Goal: Task Accomplishment & Management: Use online tool/utility

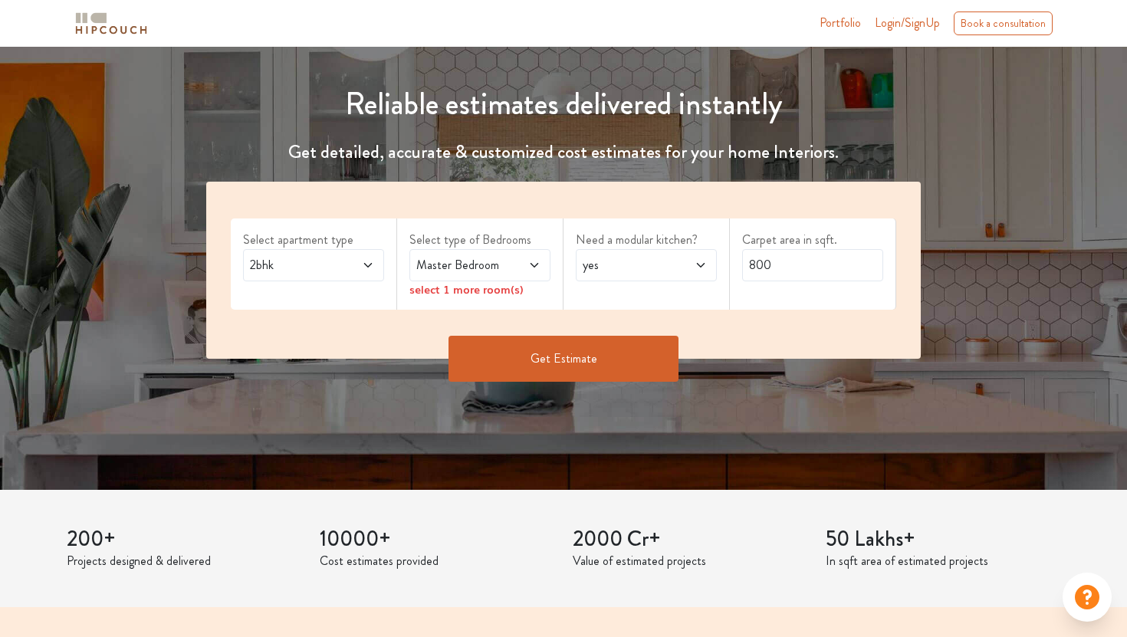
scroll to position [151, 0]
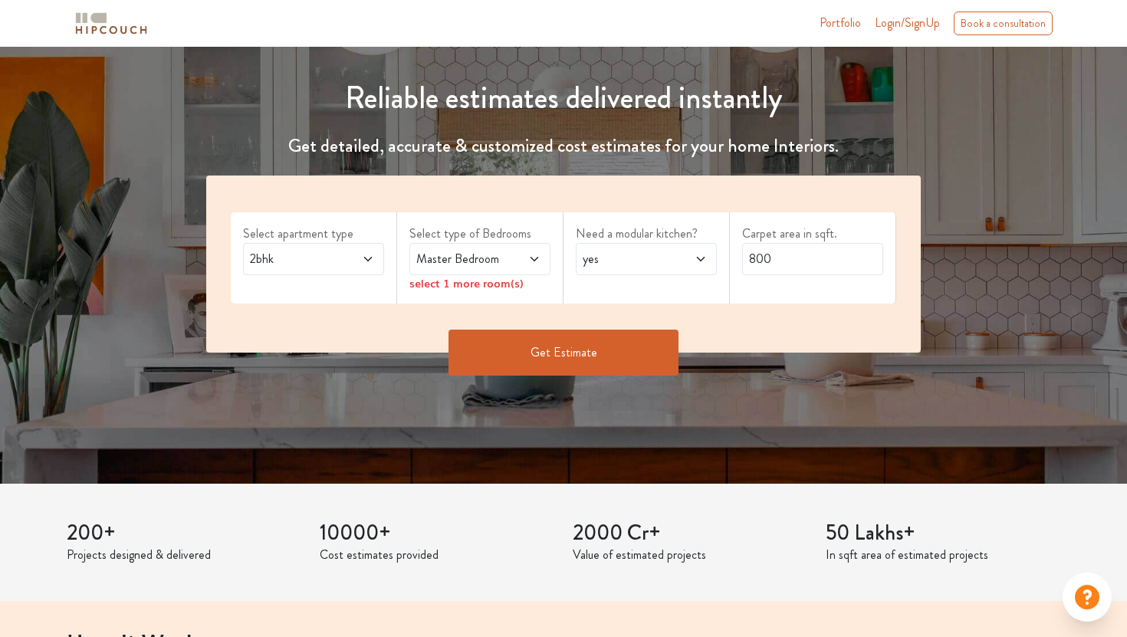
click at [920, 21] on span "Login/SignUp" at bounding box center [907, 23] width 65 height 18
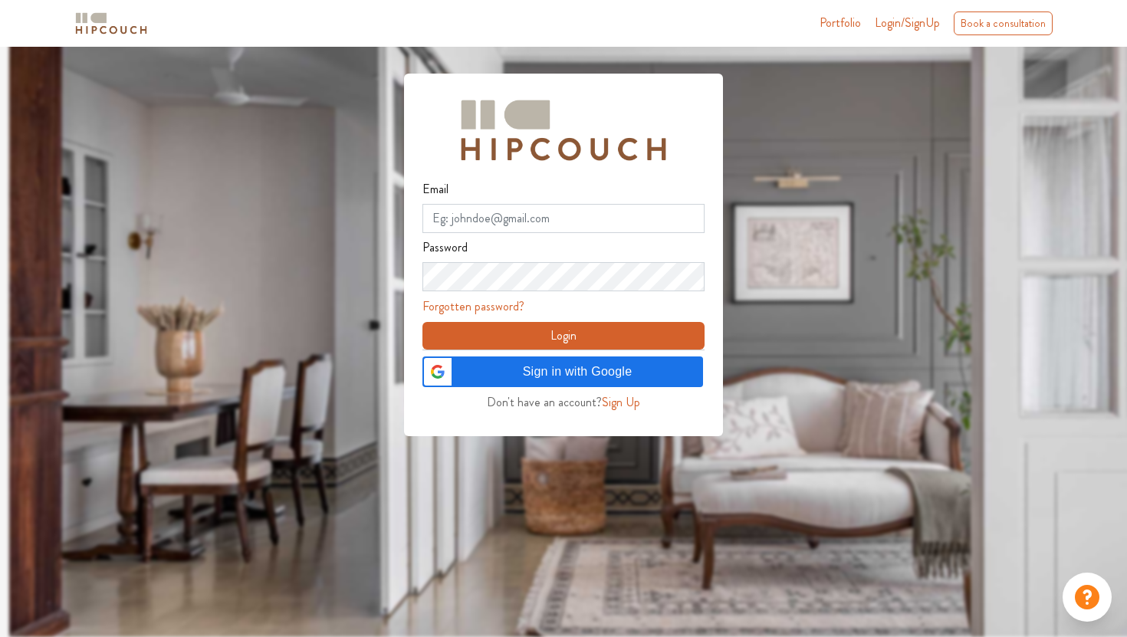
scroll to position [46, 0]
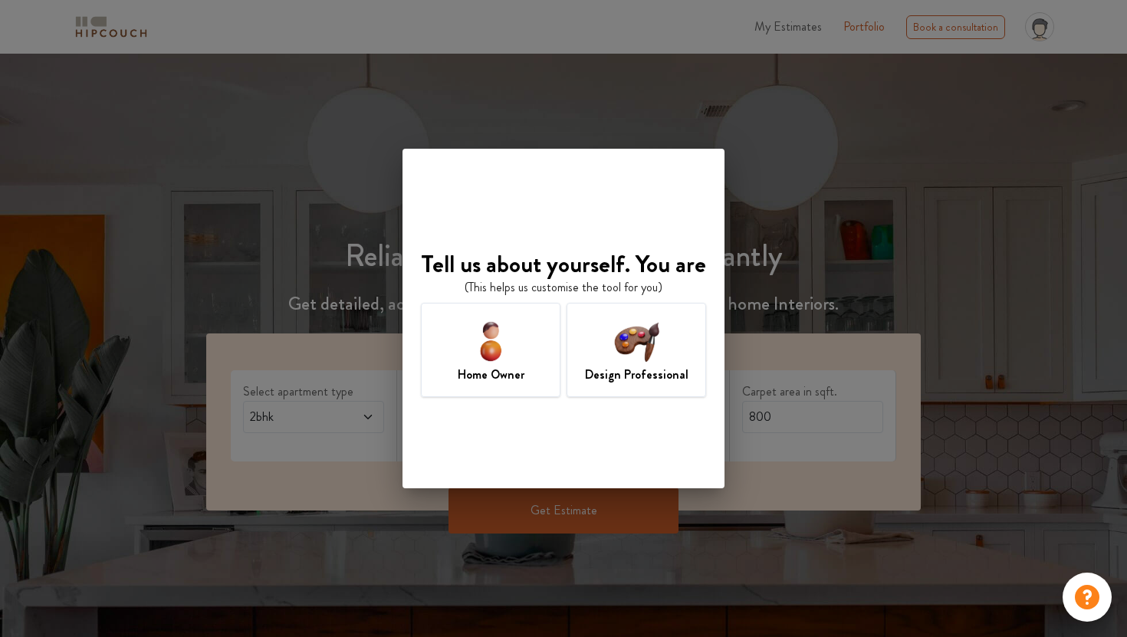
click at [642, 375] on h7 "Design Professional" at bounding box center [637, 375] width 104 height 18
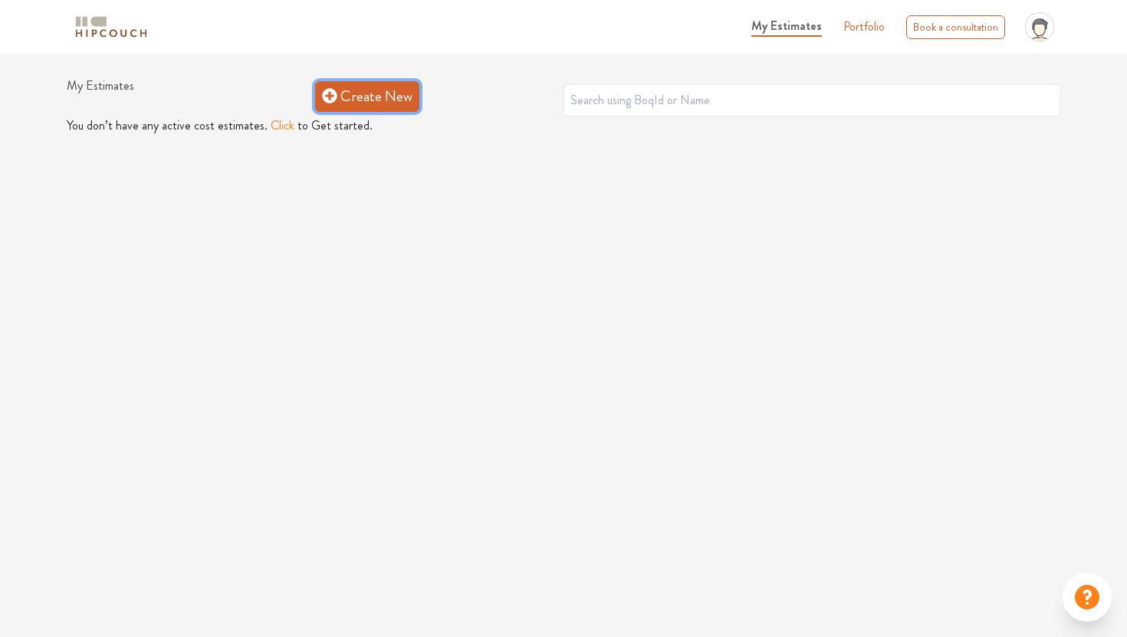
click at [406, 92] on link "Create New" at bounding box center [367, 96] width 104 height 31
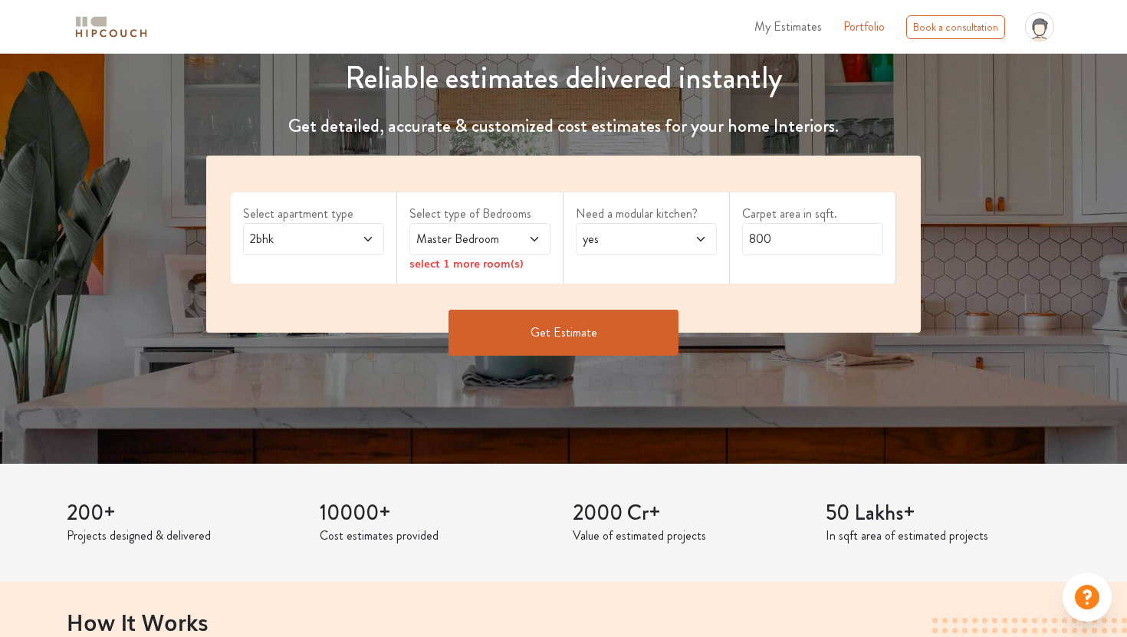
scroll to position [192, 0]
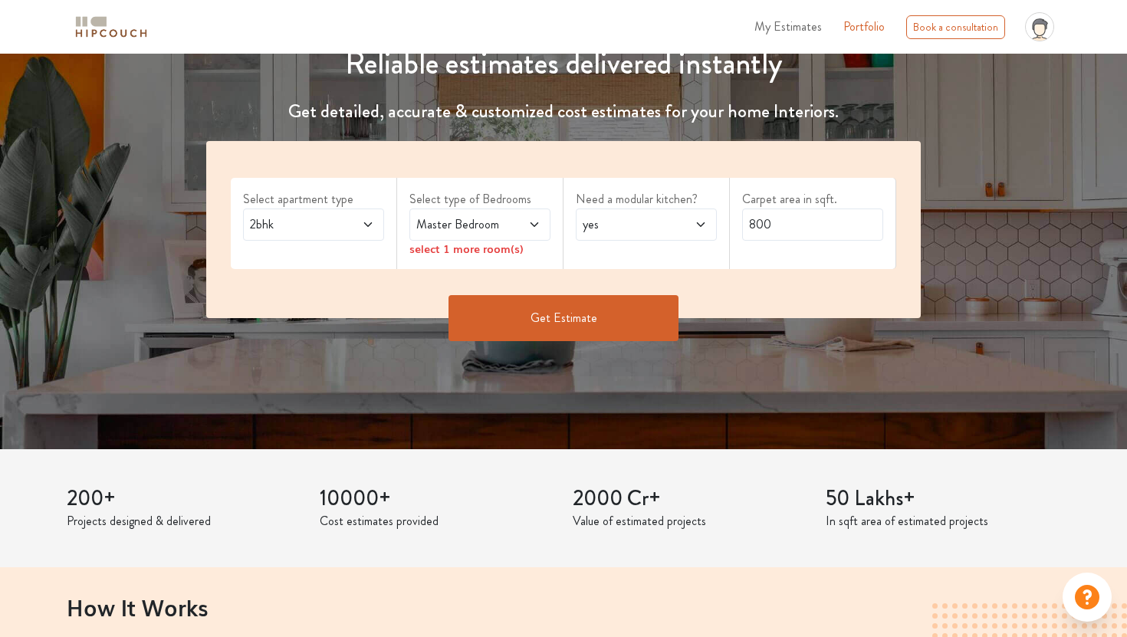
click at [376, 236] on div "2bhk" at bounding box center [313, 225] width 141 height 32
click at [661, 233] on span "yes" at bounding box center [628, 224] width 96 height 18
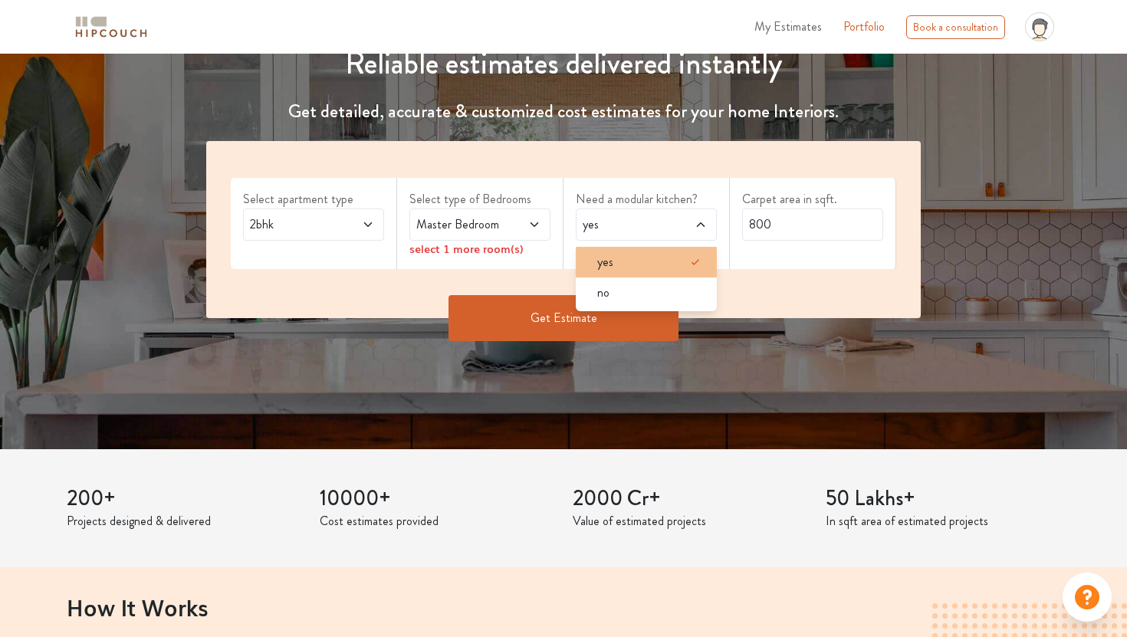
click at [653, 255] on div "yes" at bounding box center [651, 262] width 132 height 18
click at [500, 224] on span "Master Bedroom" at bounding box center [461, 224] width 96 height 18
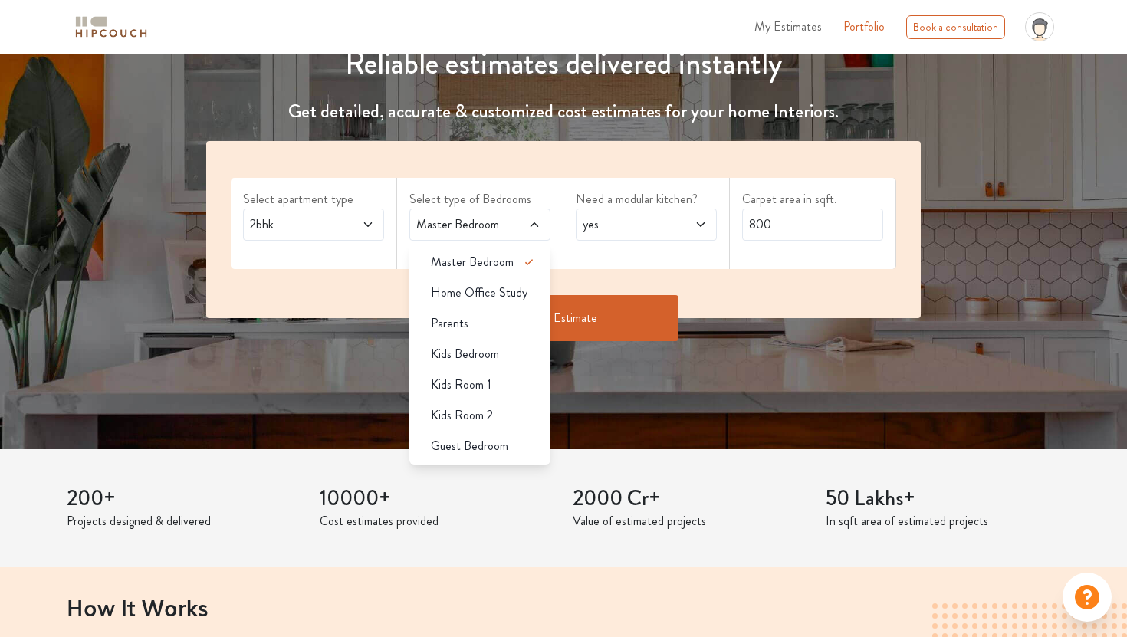
click at [500, 225] on span "Master Bedroom" at bounding box center [461, 224] width 96 height 18
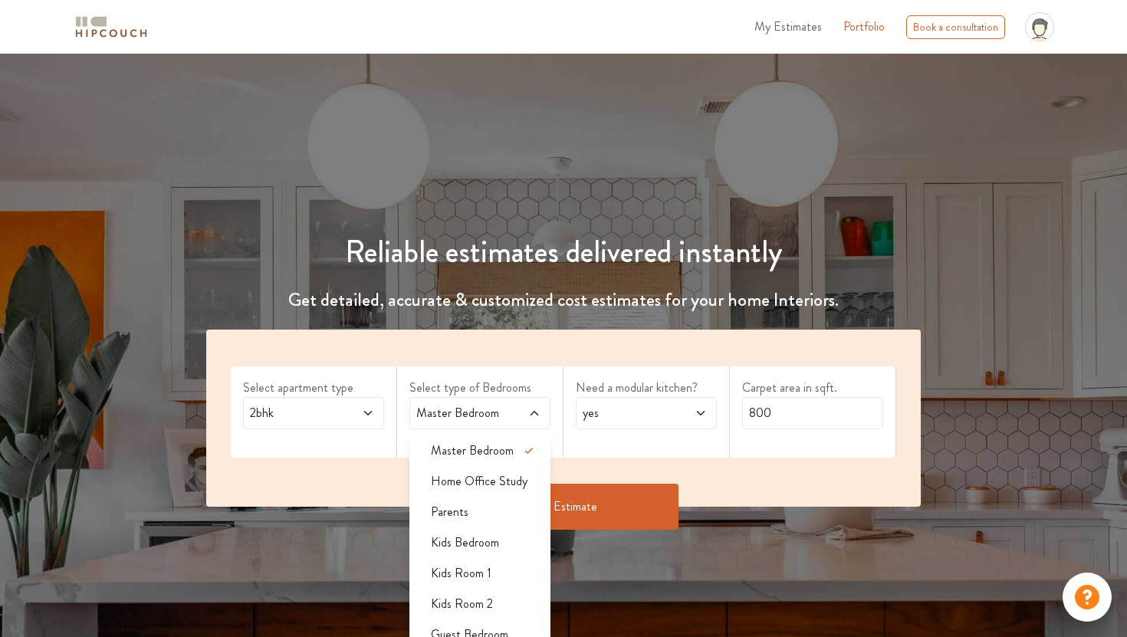
scroll to position [0, 0]
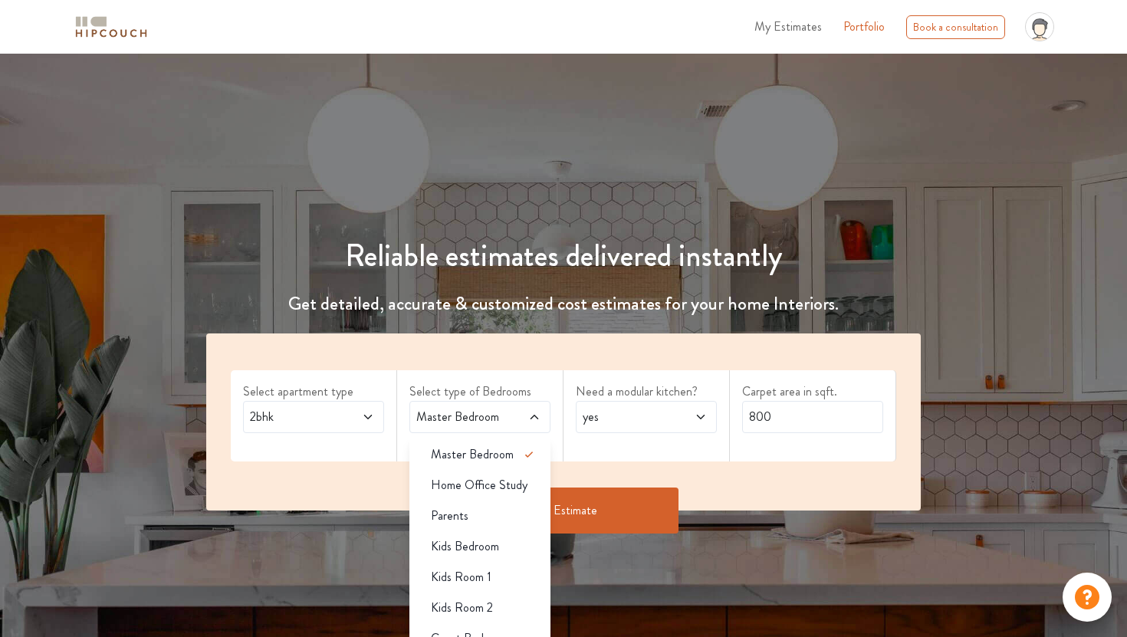
click at [495, 413] on span "Master Bedroom" at bounding box center [461, 417] width 96 height 18
click at [390, 419] on div "Select apartment type 2bhk" at bounding box center [314, 415] width 166 height 91
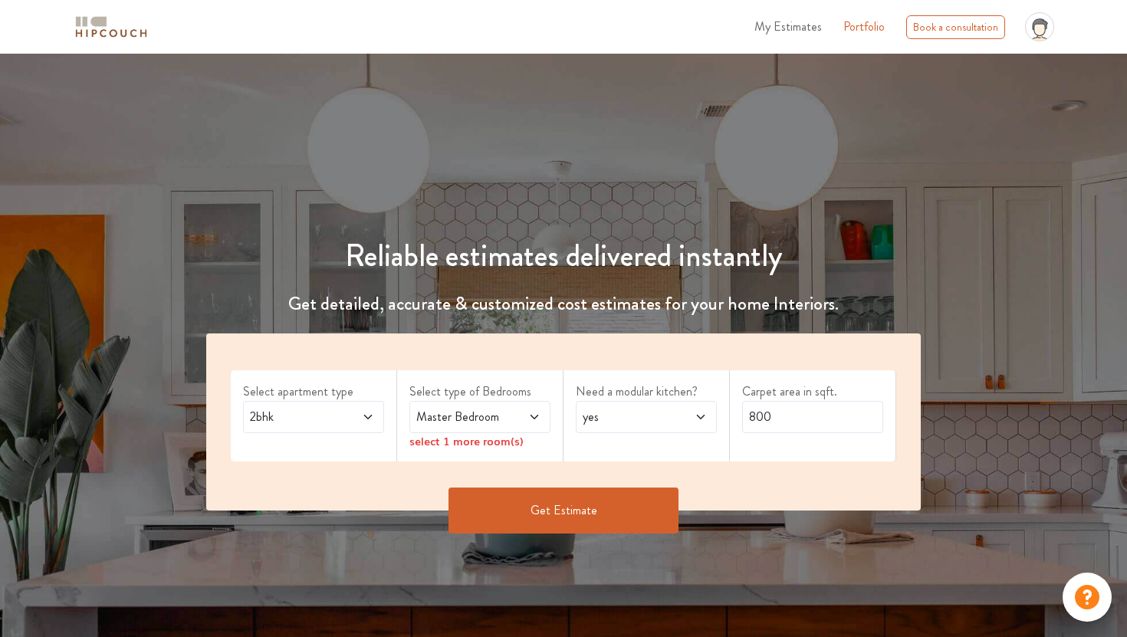
click at [371, 420] on icon at bounding box center [368, 417] width 12 height 12
click at [462, 431] on div "Master Bedroom" at bounding box center [479, 417] width 141 height 32
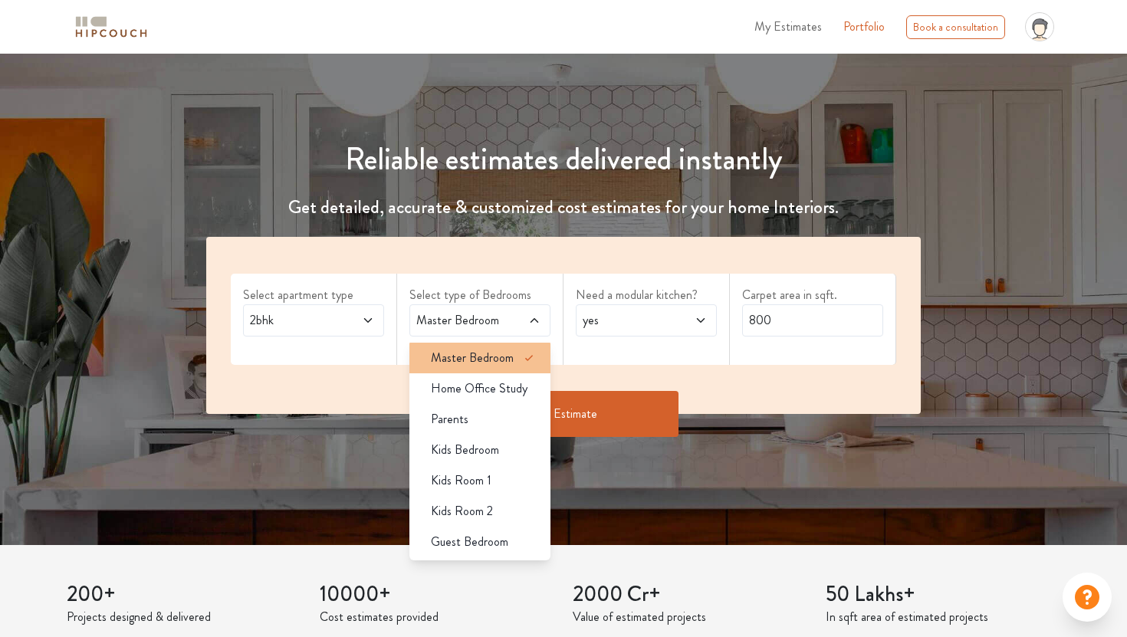
scroll to position [132, 0]
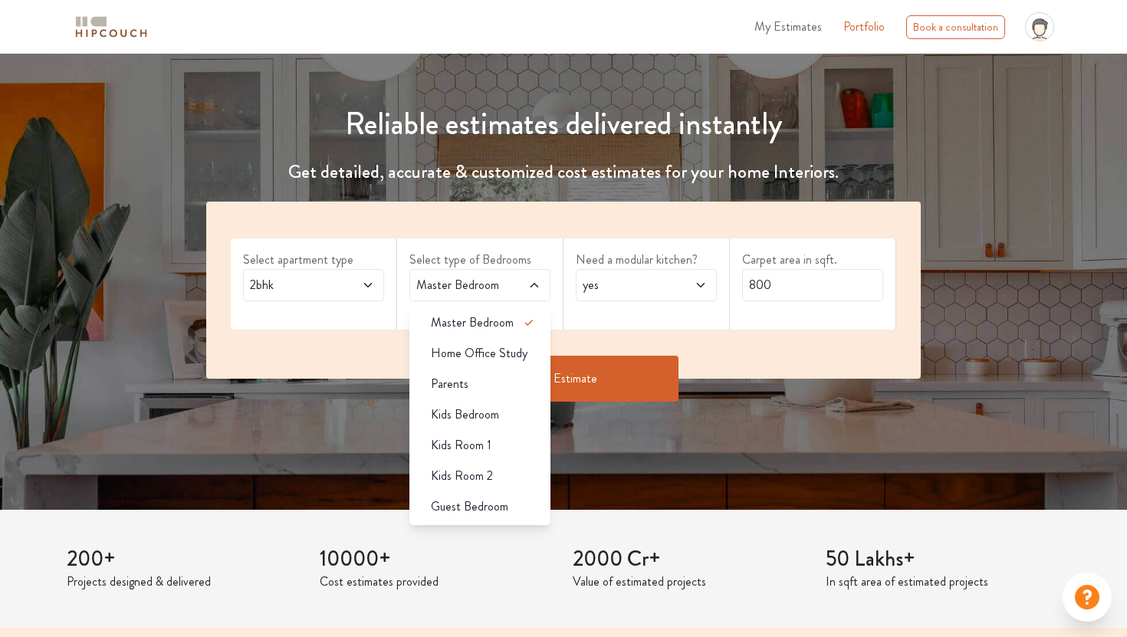
click at [373, 293] on span at bounding box center [358, 285] width 31 height 18
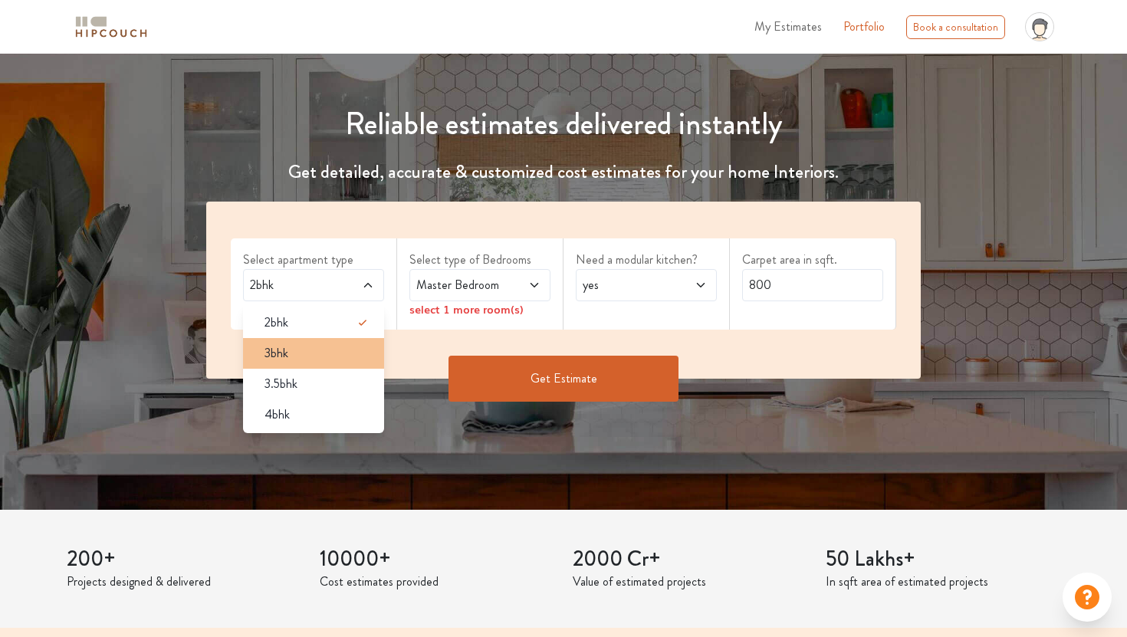
click at [348, 359] on div "3bhk" at bounding box center [318, 353] width 132 height 18
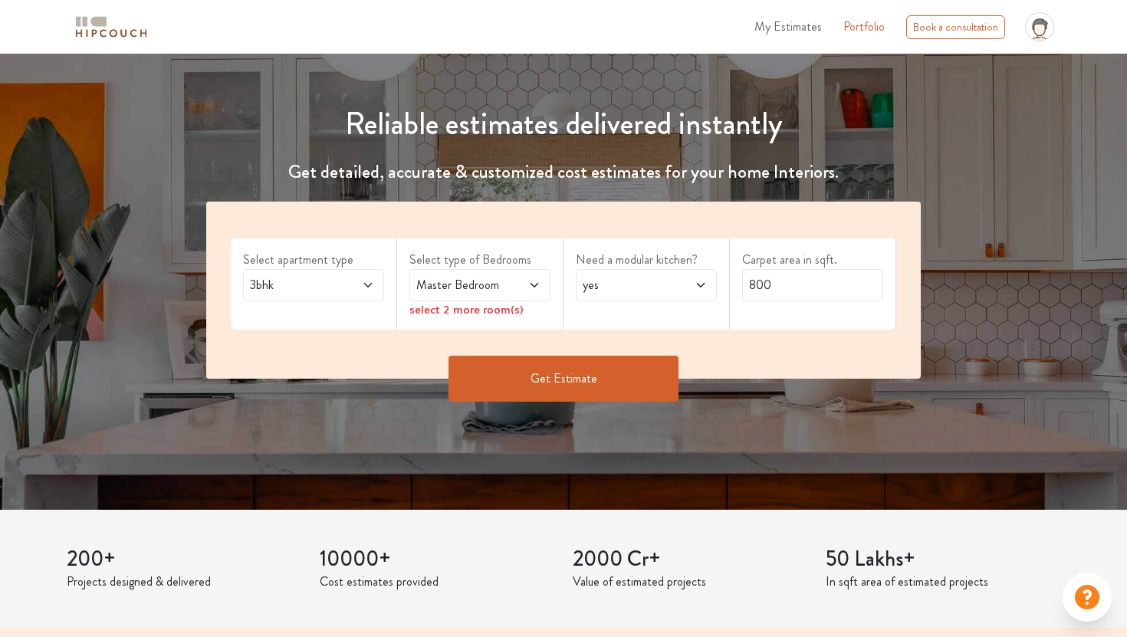
click at [528, 289] on span at bounding box center [524, 285] width 31 height 18
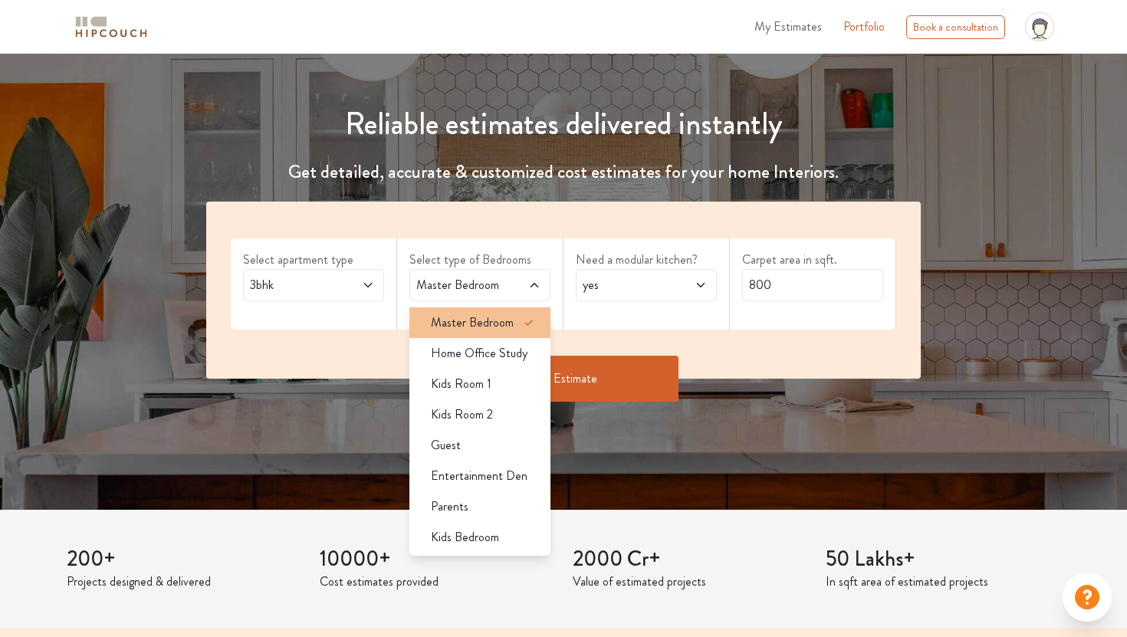
click at [529, 332] on span at bounding box center [535, 322] width 31 height 31
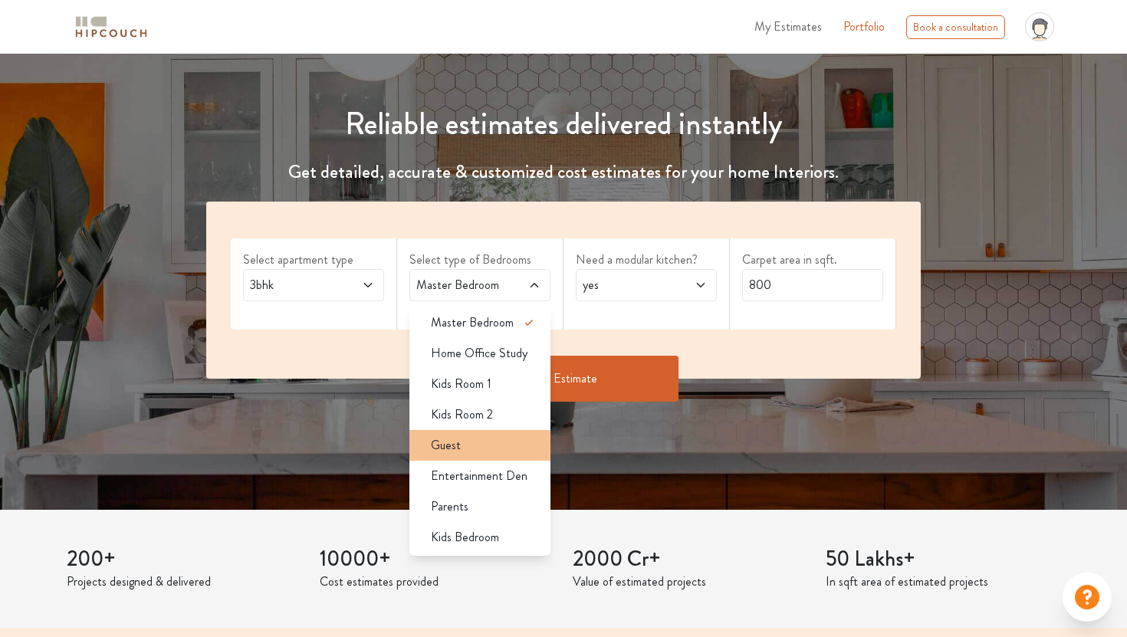
click at [482, 444] on div "Guest" at bounding box center [485, 445] width 132 height 18
click at [503, 451] on div "Guest" at bounding box center [485, 445] width 132 height 18
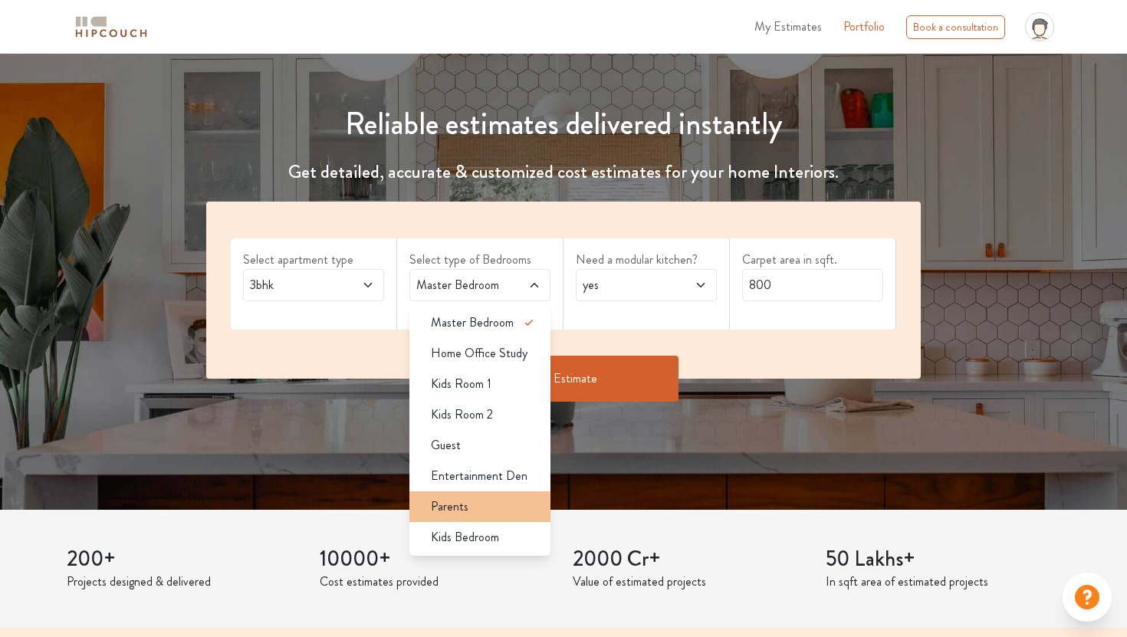
click at [478, 507] on div "Parents" at bounding box center [485, 507] width 132 height 18
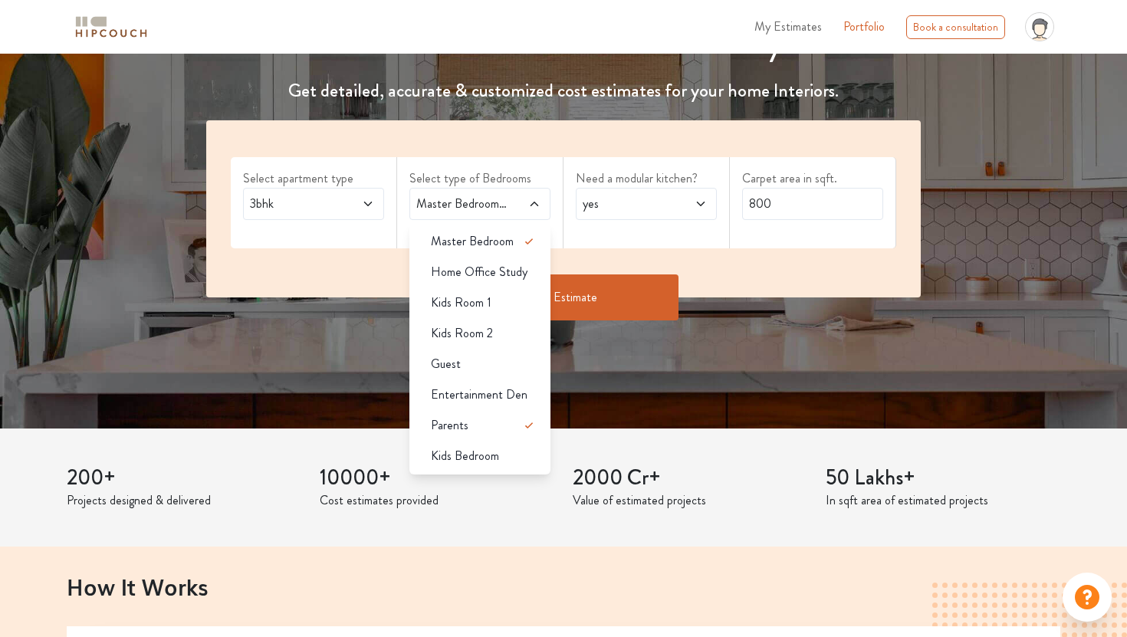
scroll to position [143, 0]
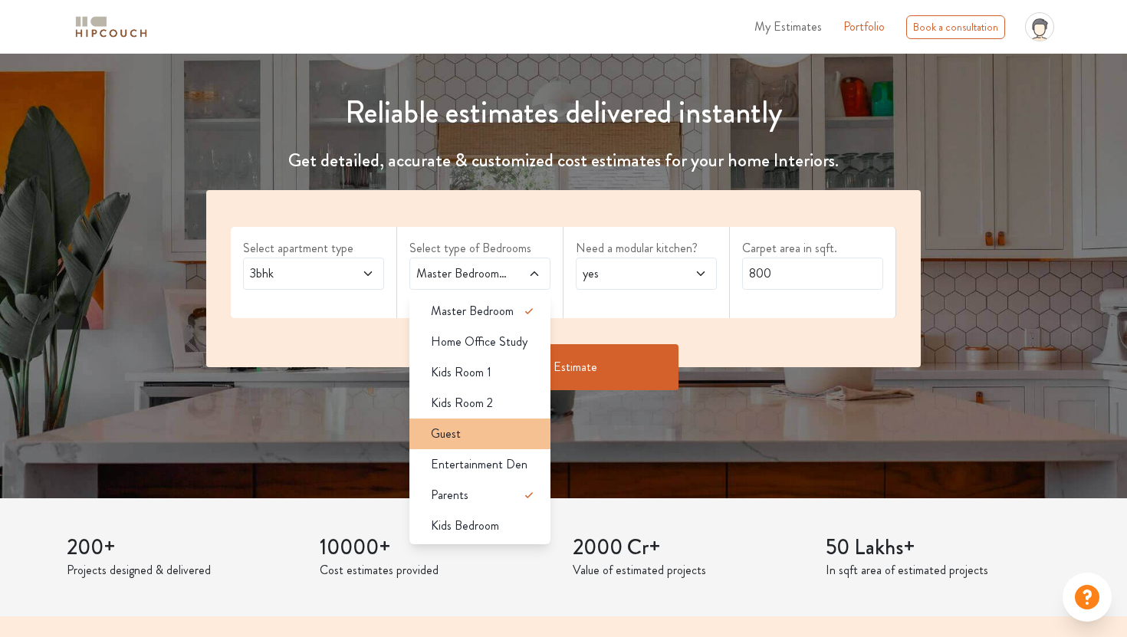
click at [494, 436] on div "Guest" at bounding box center [485, 434] width 132 height 18
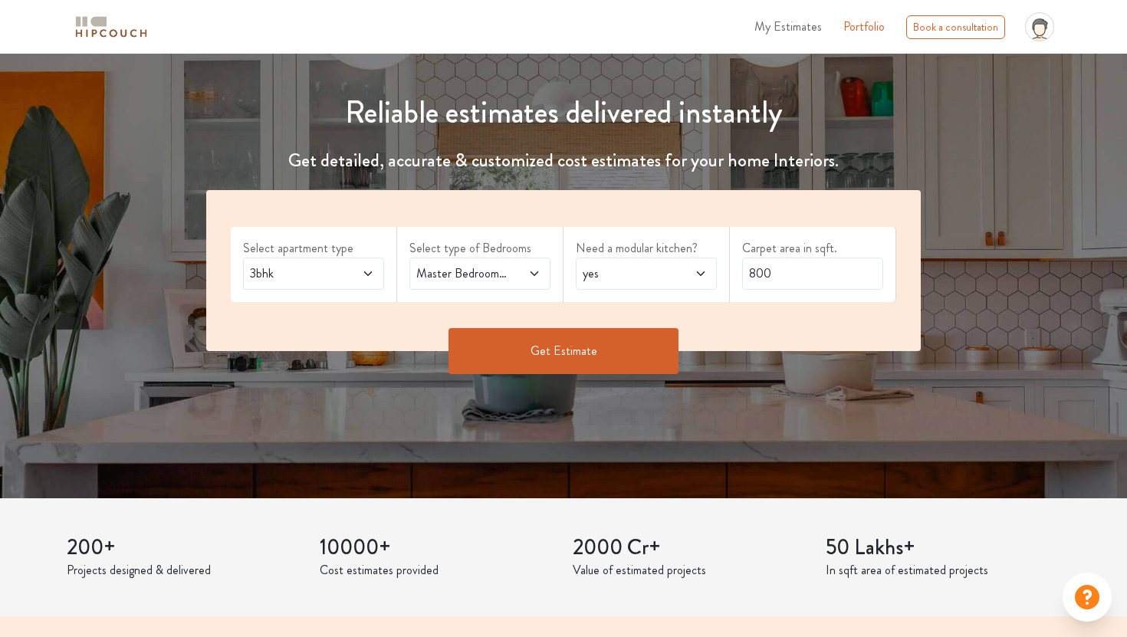
click at [534, 281] on span at bounding box center [524, 274] width 31 height 18
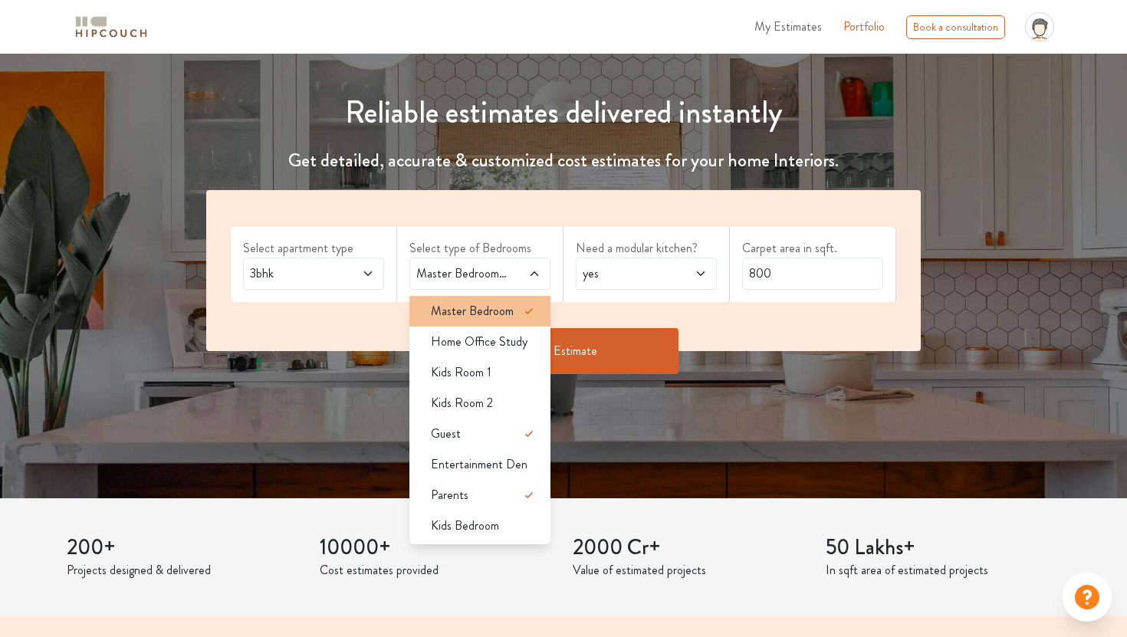
click at [528, 314] on icon at bounding box center [529, 311] width 18 height 18
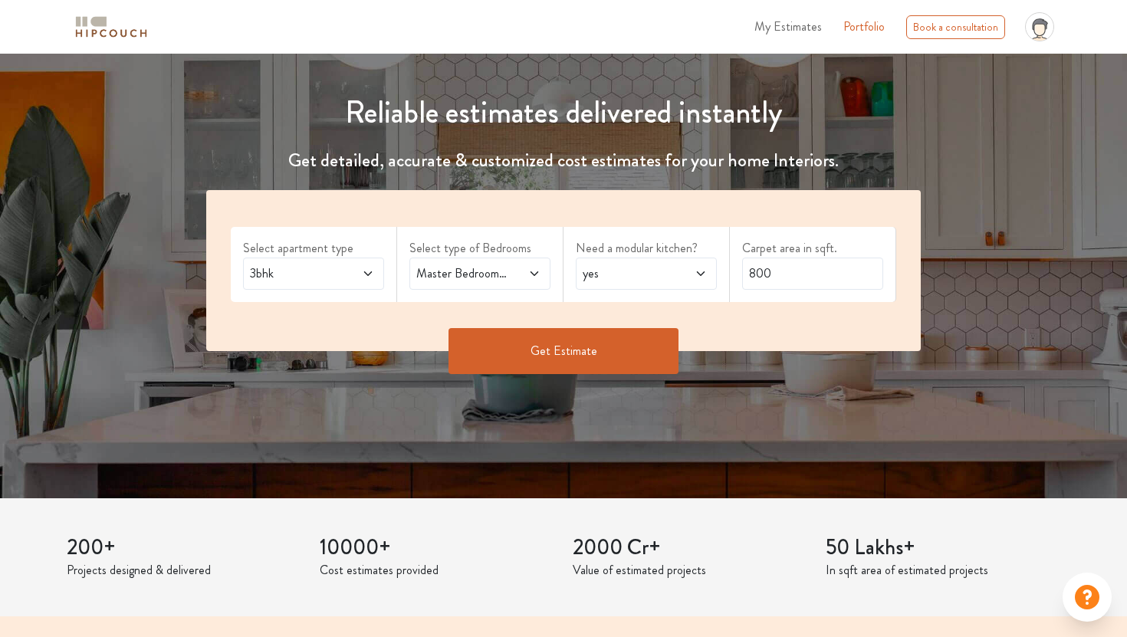
click at [534, 278] on icon at bounding box center [534, 274] width 12 height 12
click at [783, 271] on input "800" at bounding box center [812, 274] width 141 height 32
type input "850"
click at [652, 330] on button "Get Estimate" at bounding box center [564, 351] width 230 height 46
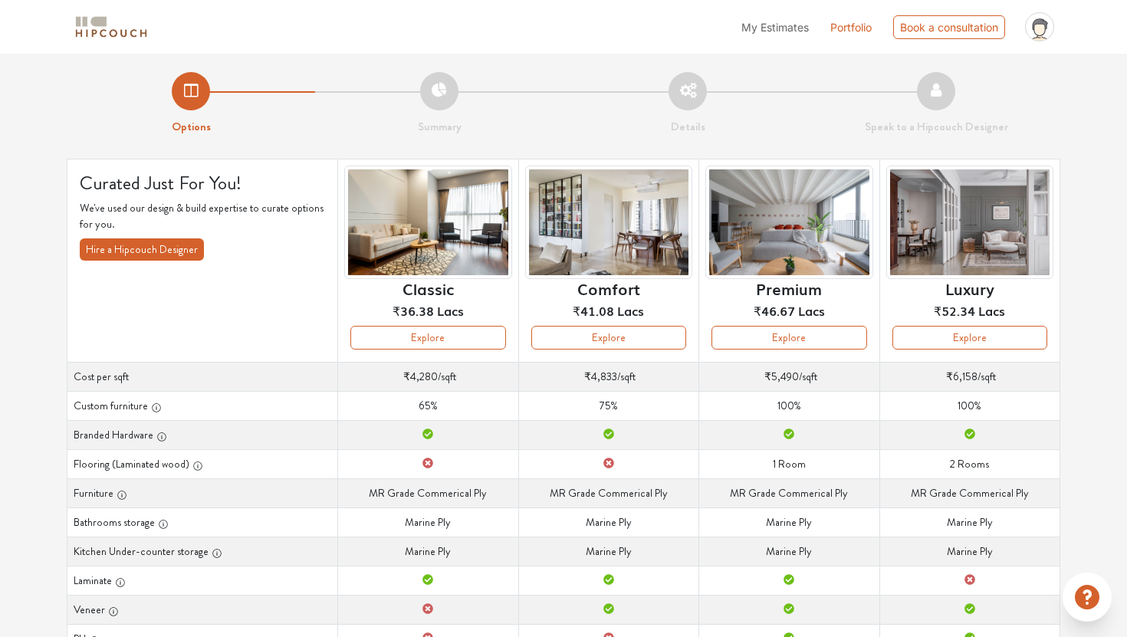
scroll to position [25, 0]
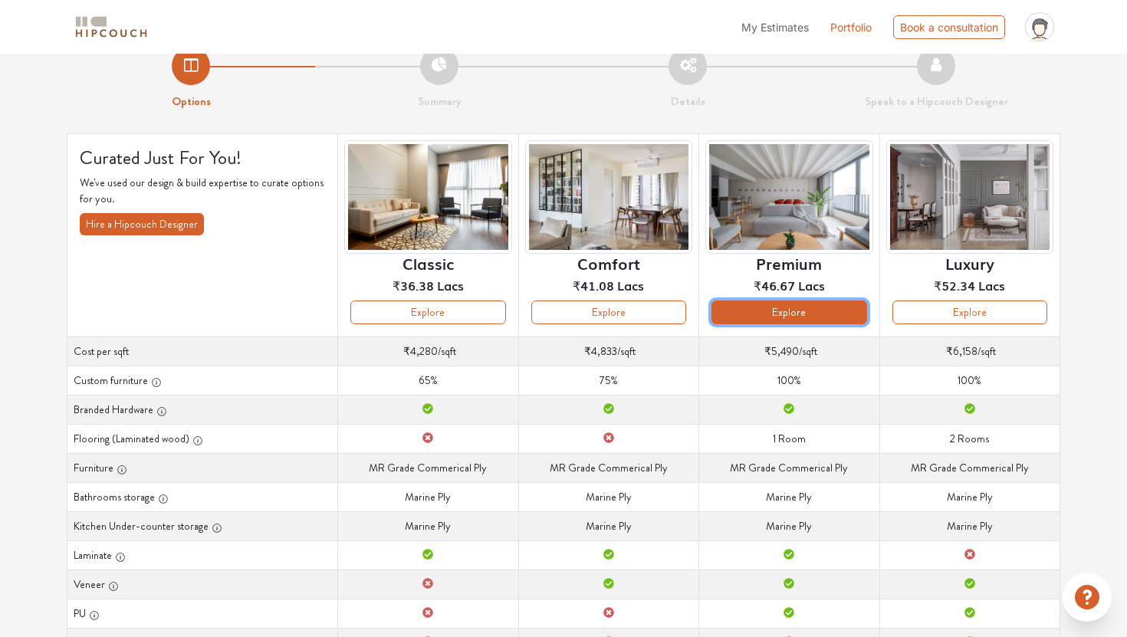
click at [797, 314] on button "Explore" at bounding box center [789, 313] width 155 height 24
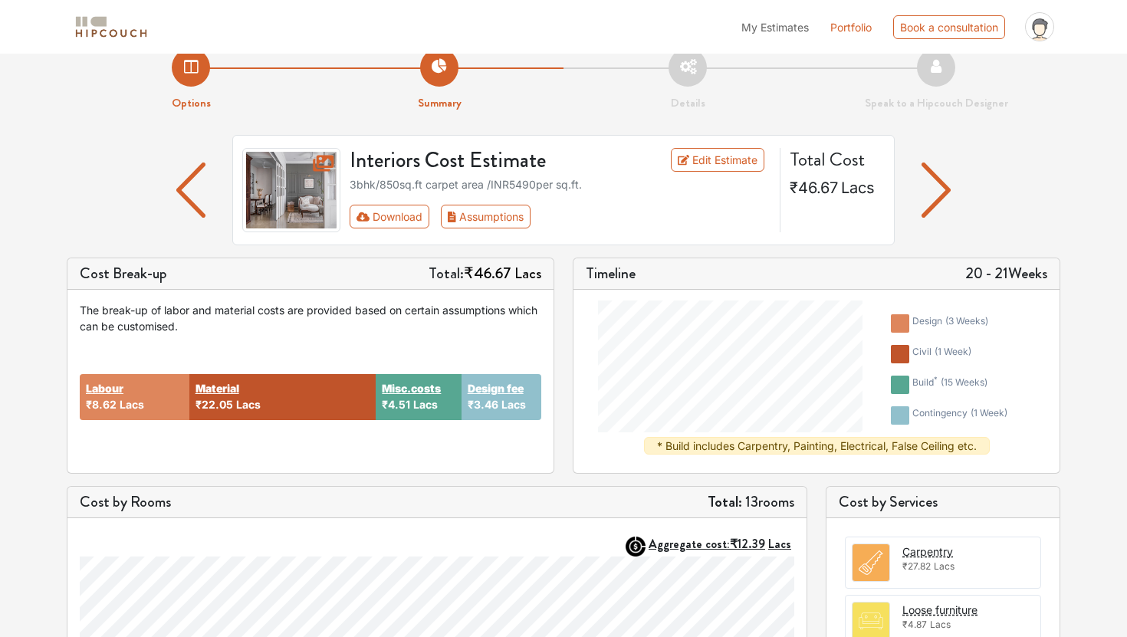
scroll to position [25, 0]
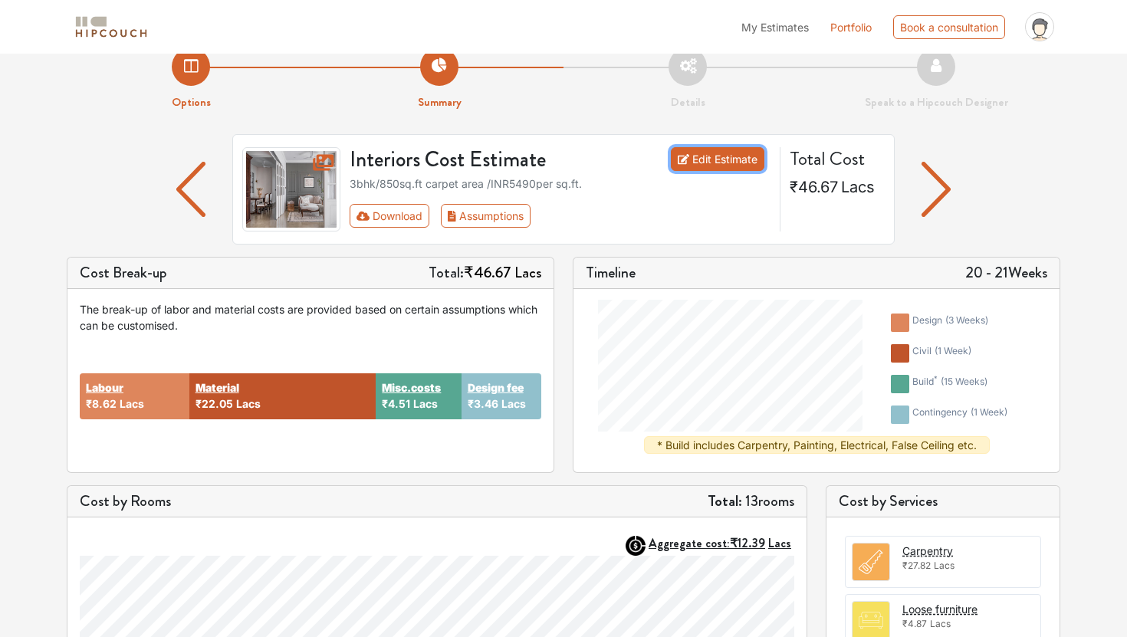
click at [711, 157] on link "Edit Estimate" at bounding box center [718, 159] width 94 height 24
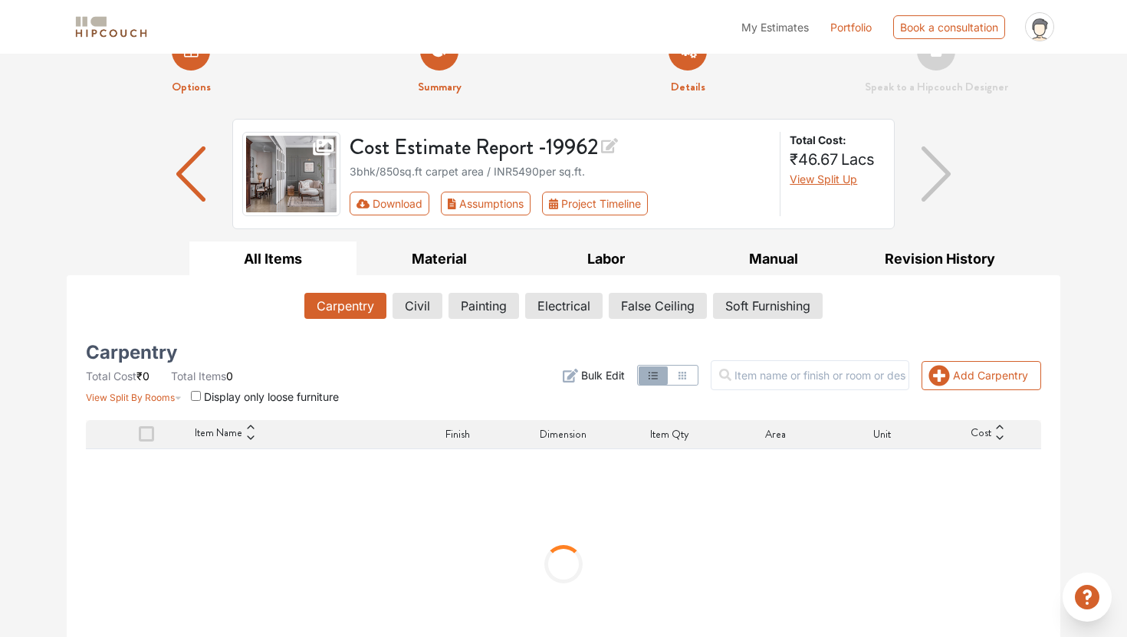
scroll to position [83, 0]
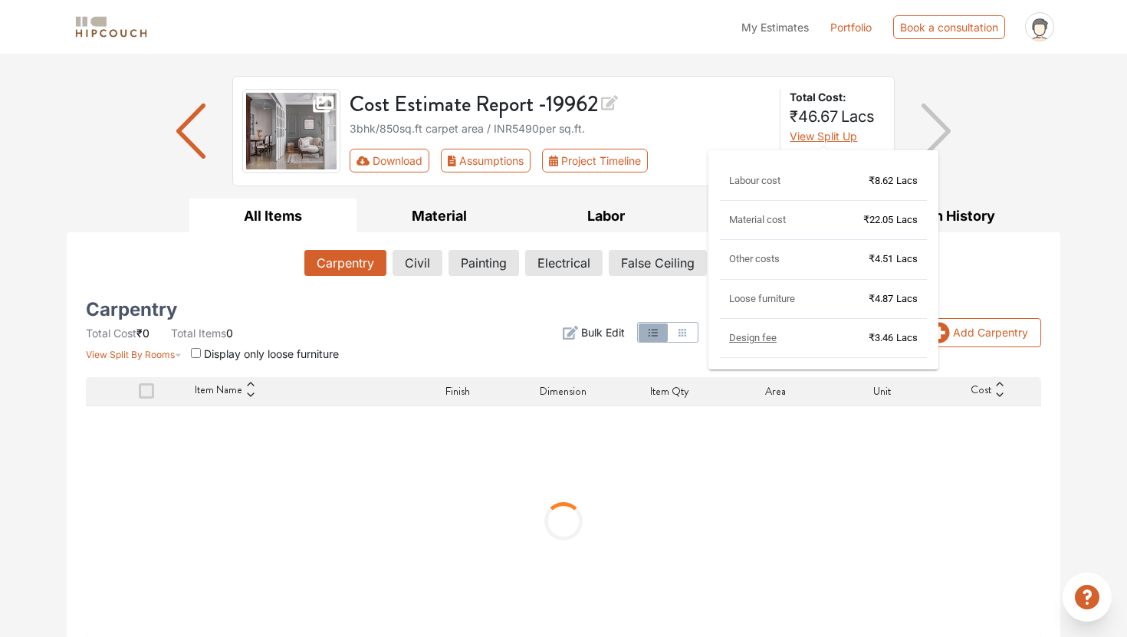
click at [807, 135] on span "View Split Up" at bounding box center [823, 136] width 67 height 13
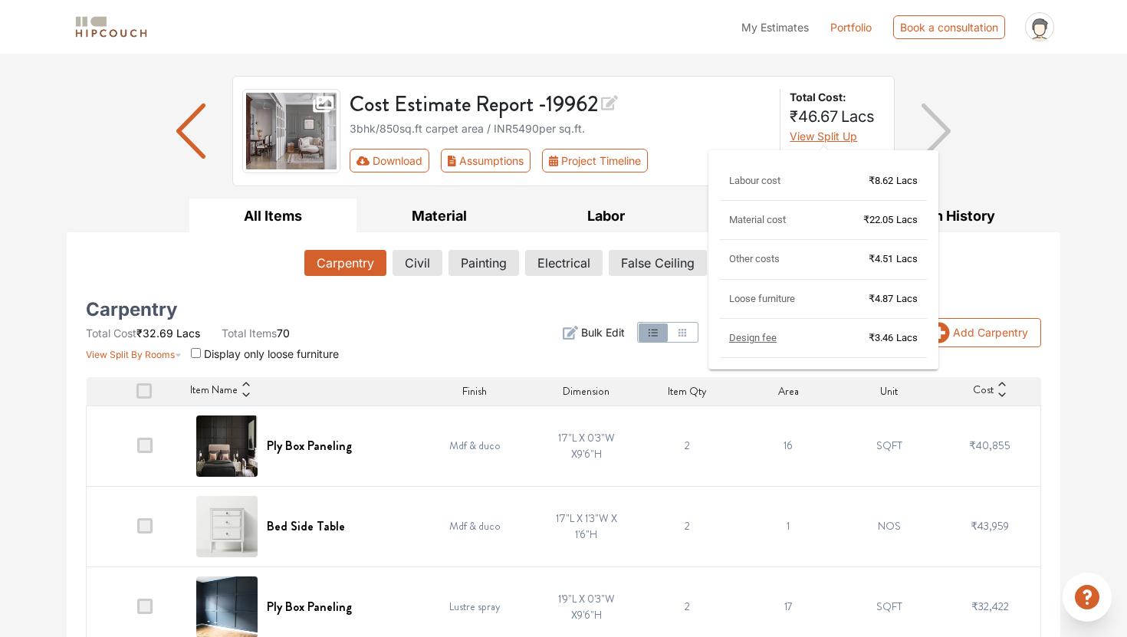
click at [807, 135] on span "View Split Up" at bounding box center [823, 136] width 67 height 13
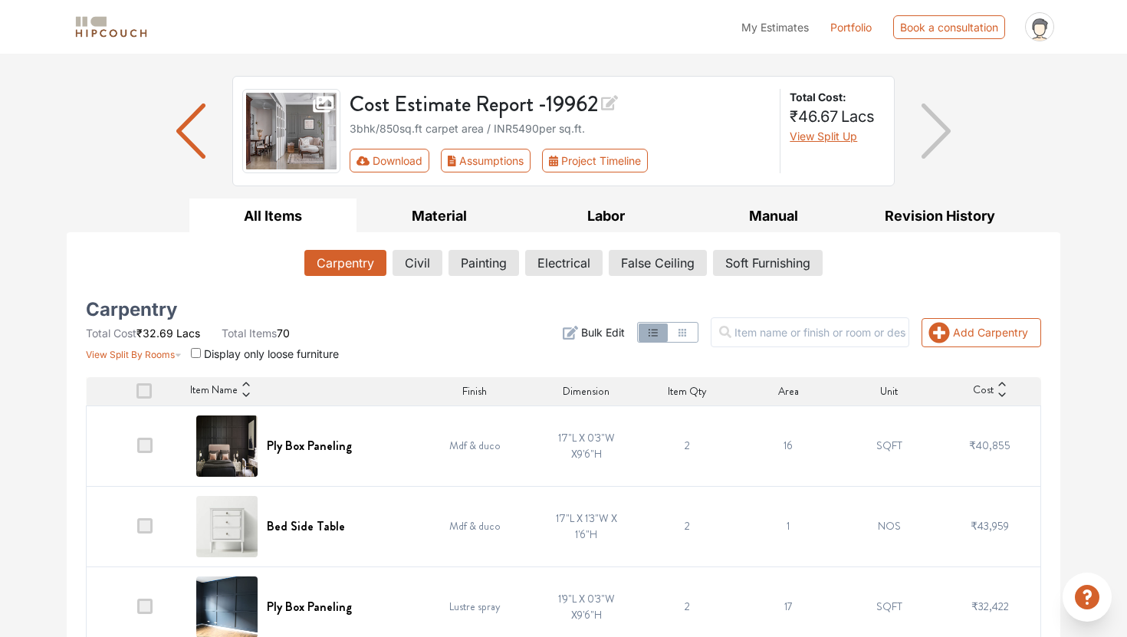
click at [689, 166] on div "Download Assumptions Project Timeline" at bounding box center [561, 161] width 422 height 24
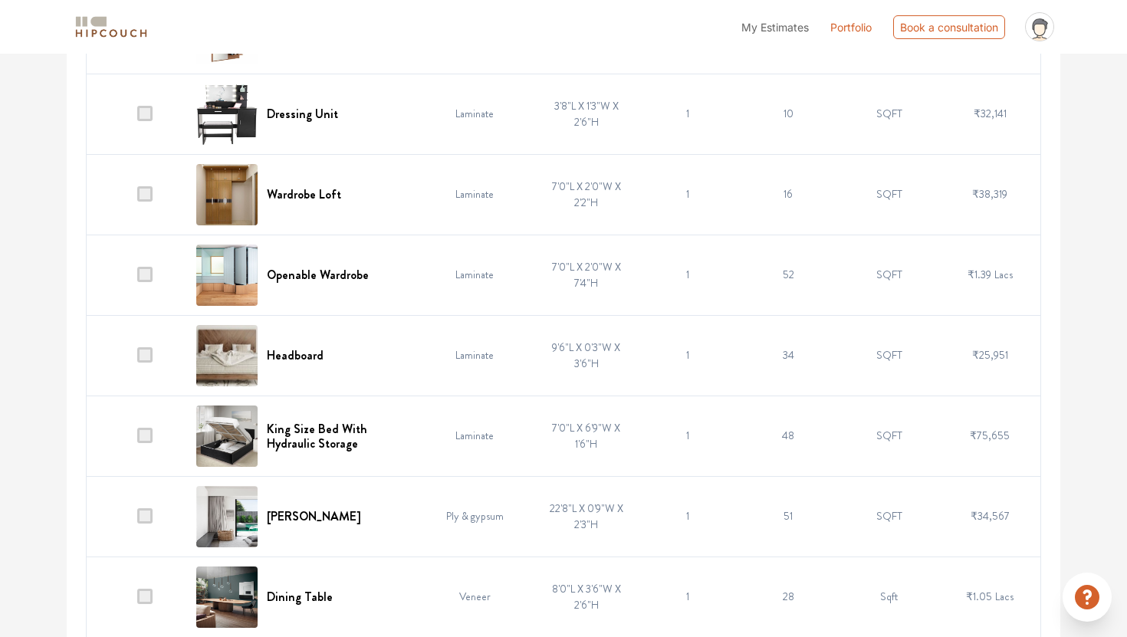
scroll to position [4806, 0]
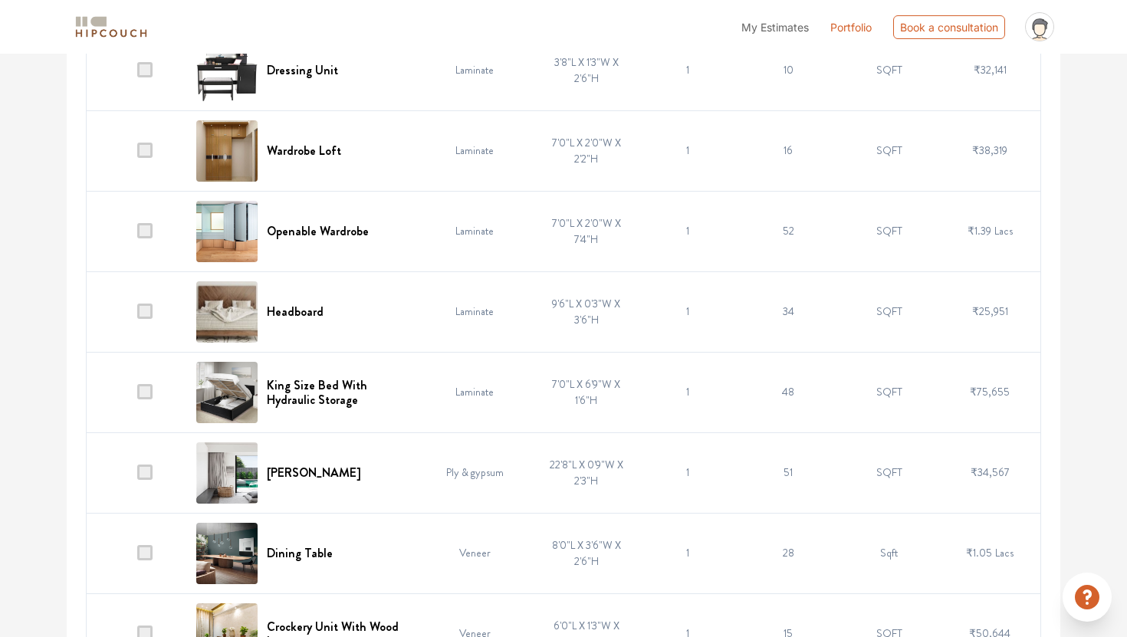
click at [146, 313] on span at bounding box center [144, 311] width 15 height 15
click at [137, 315] on input "checkbox" at bounding box center [137, 315] width 0 height 0
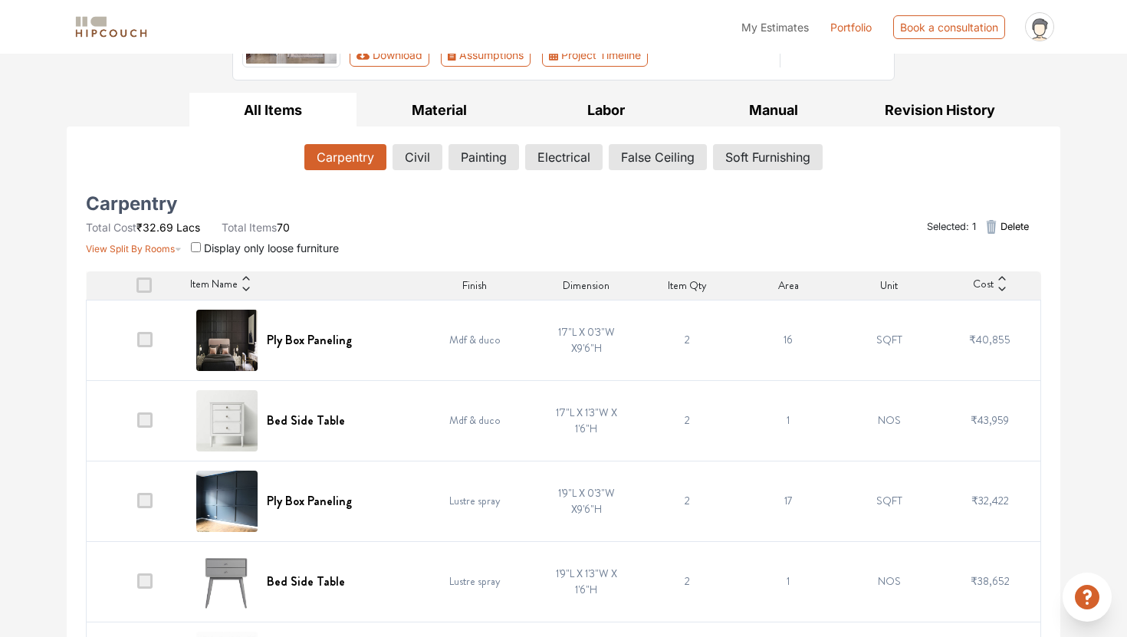
scroll to position [181, 0]
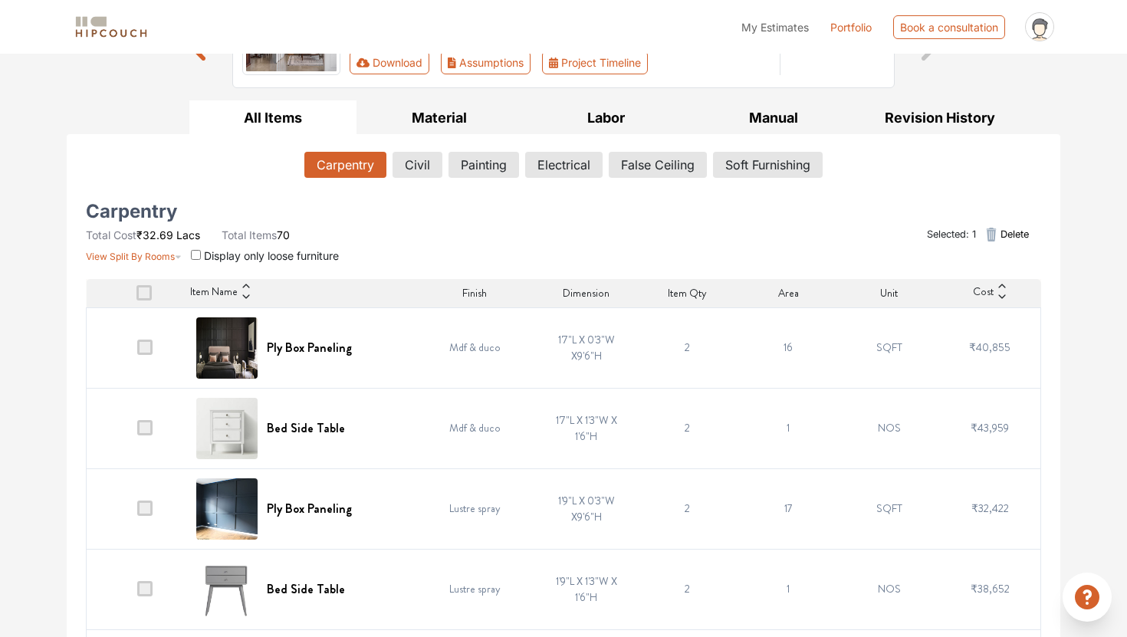
click at [991, 231] on icon "button" at bounding box center [992, 235] width 10 height 14
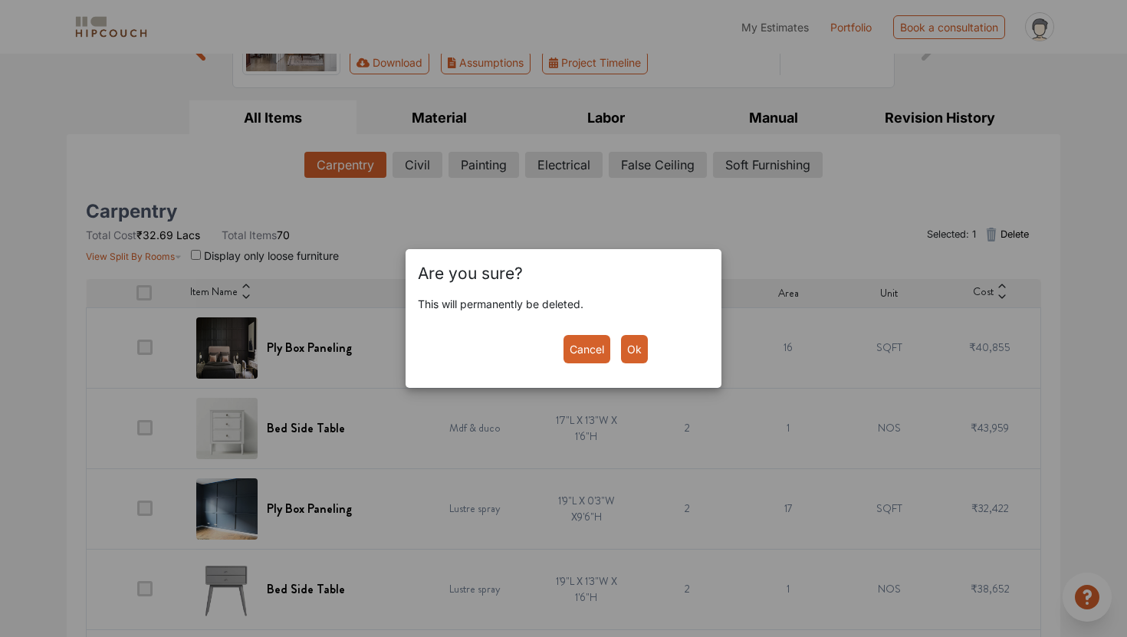
click at [631, 340] on button "Ok" at bounding box center [634, 349] width 27 height 28
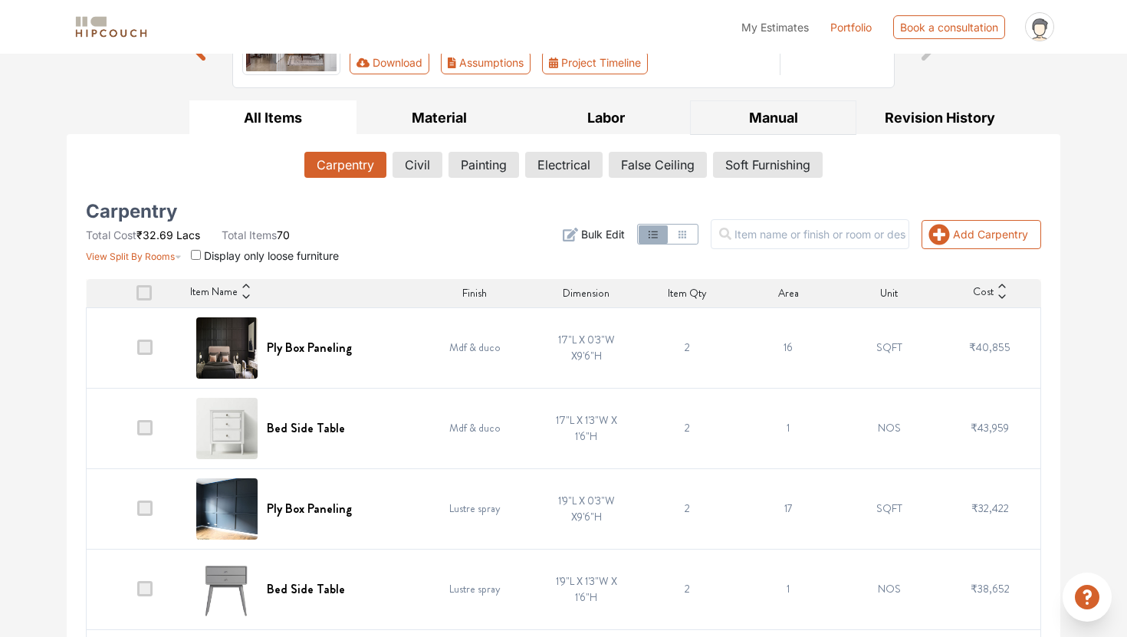
click at [761, 119] on button "Manual" at bounding box center [773, 117] width 167 height 35
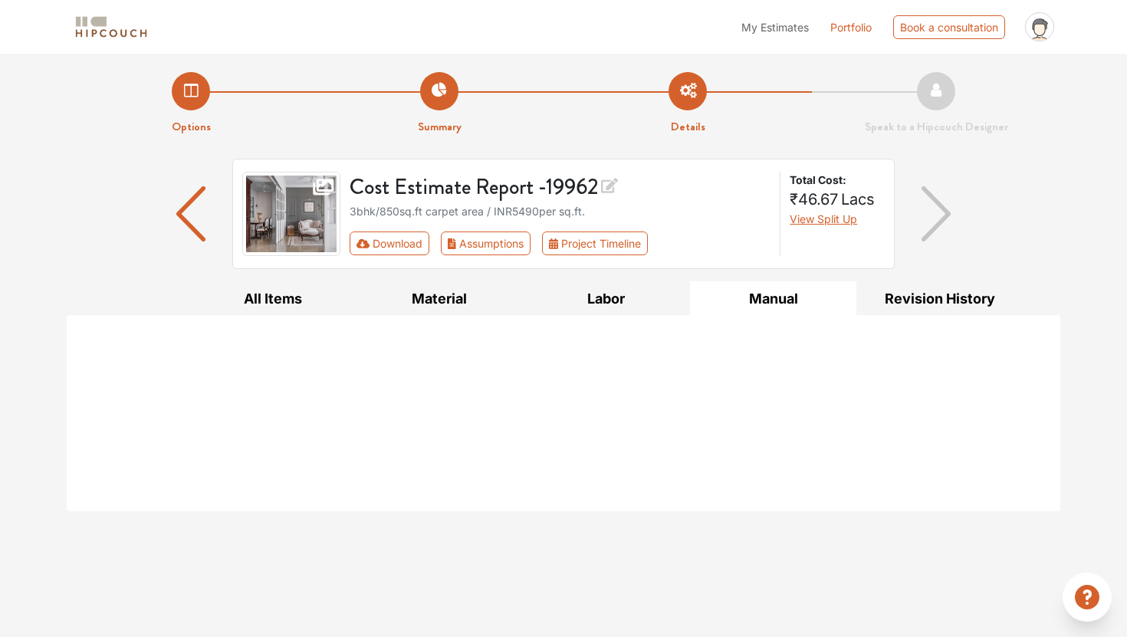
scroll to position [0, 0]
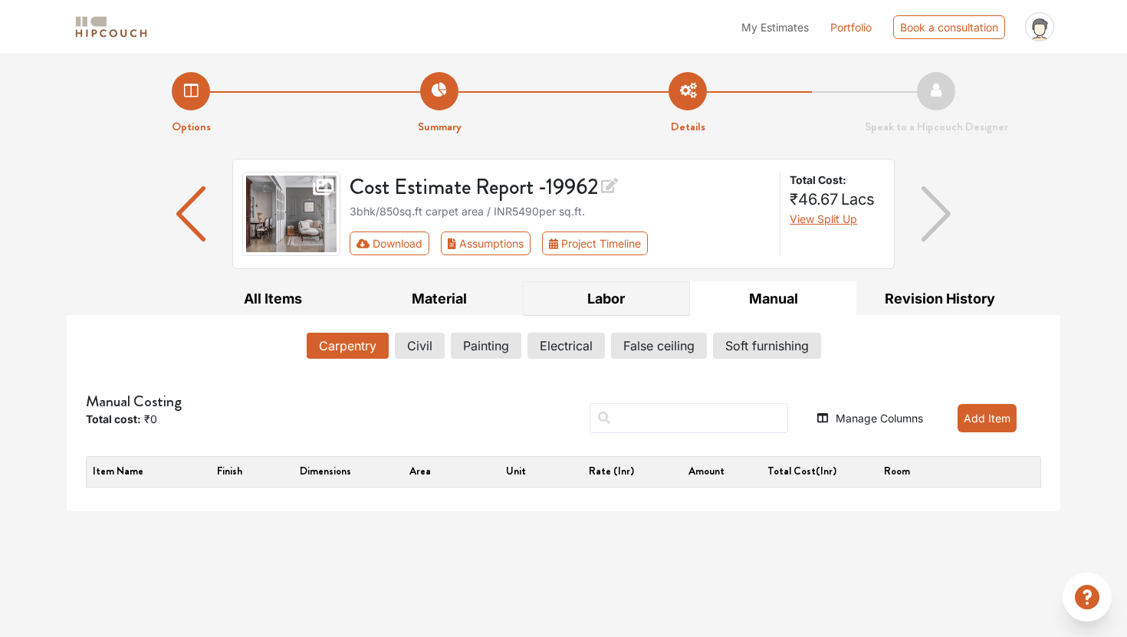
click at [639, 303] on button "Labor" at bounding box center [606, 298] width 167 height 35
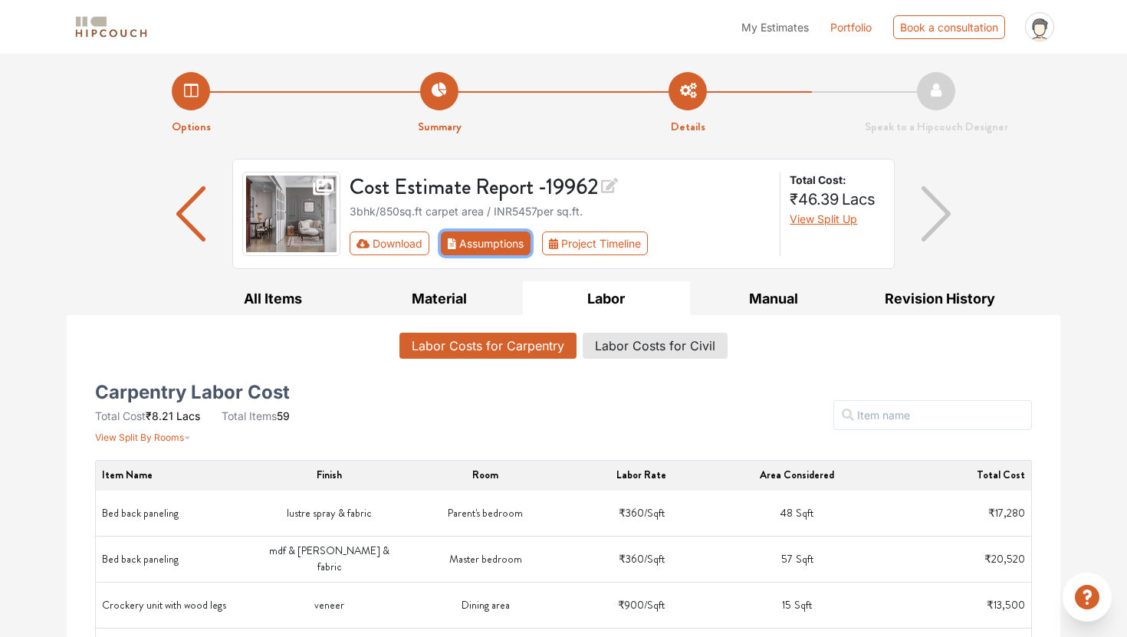
click at [468, 249] on button "Assumptions" at bounding box center [486, 244] width 90 height 24
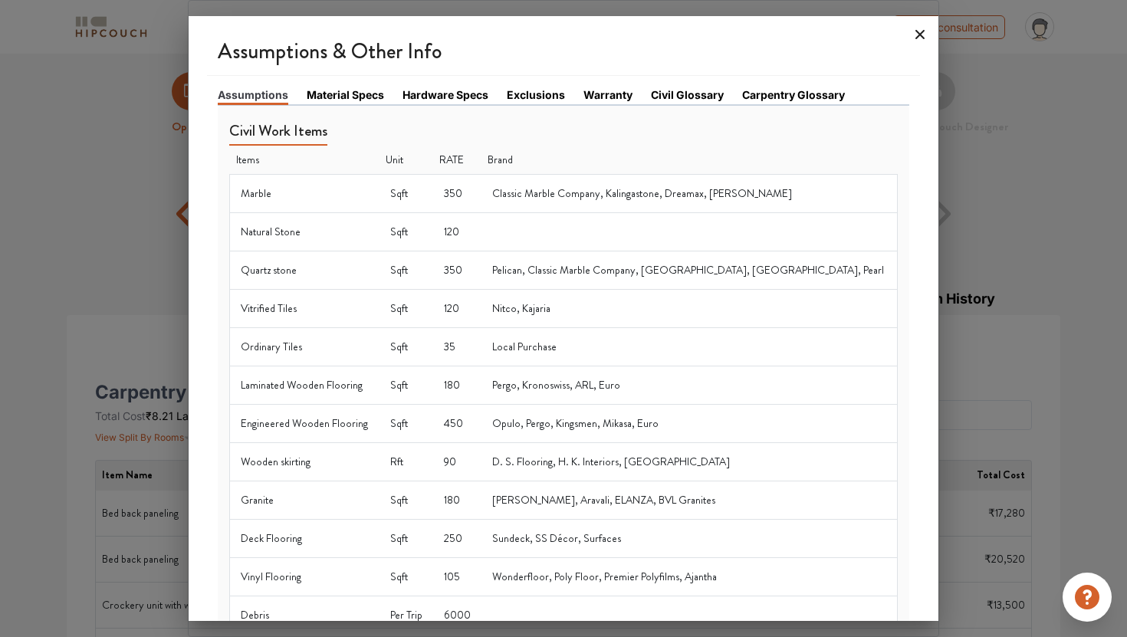
click at [918, 37] on icon at bounding box center [919, 34] width 9 height 9
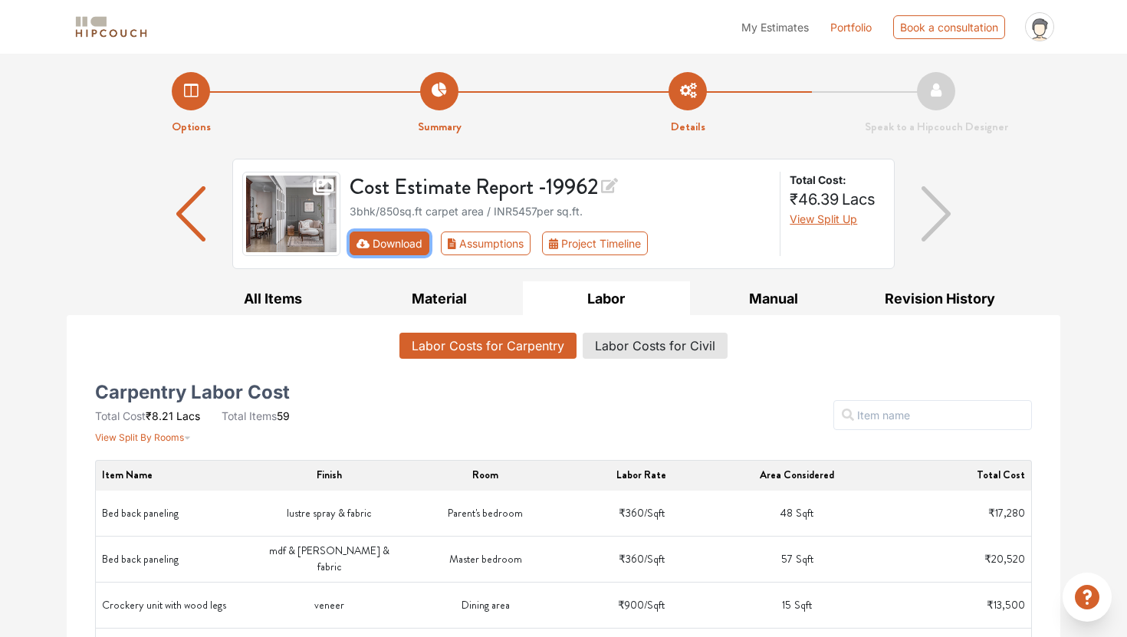
click at [403, 247] on button "Download" at bounding box center [390, 244] width 81 height 24
click at [772, 306] on button "Manual" at bounding box center [773, 298] width 167 height 35
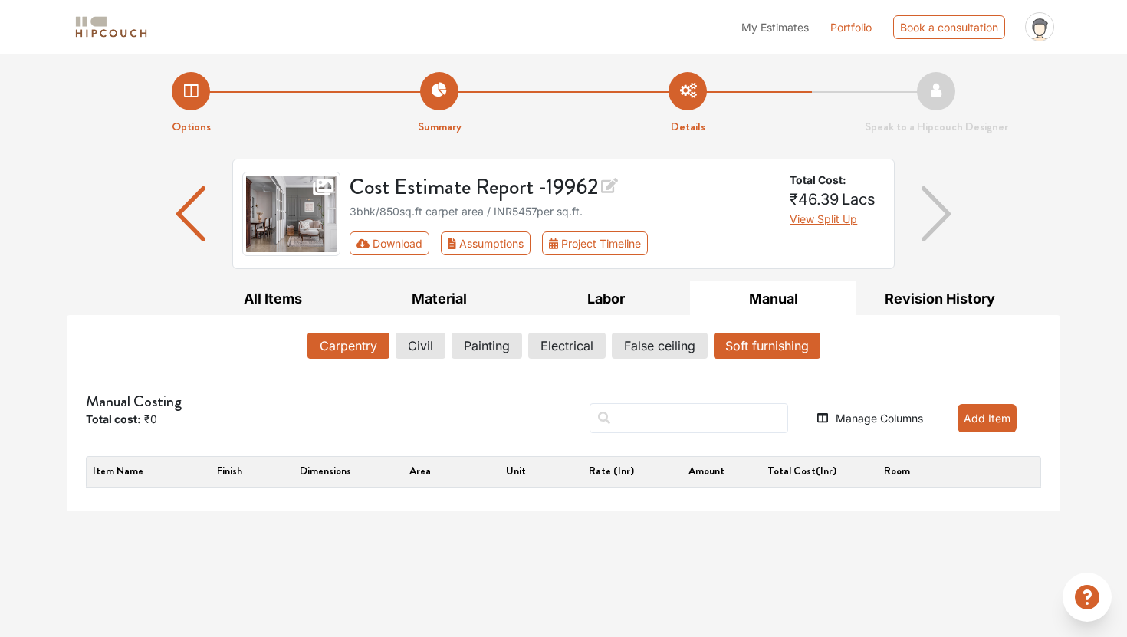
click at [774, 343] on button "Soft furnishing" at bounding box center [767, 346] width 107 height 26
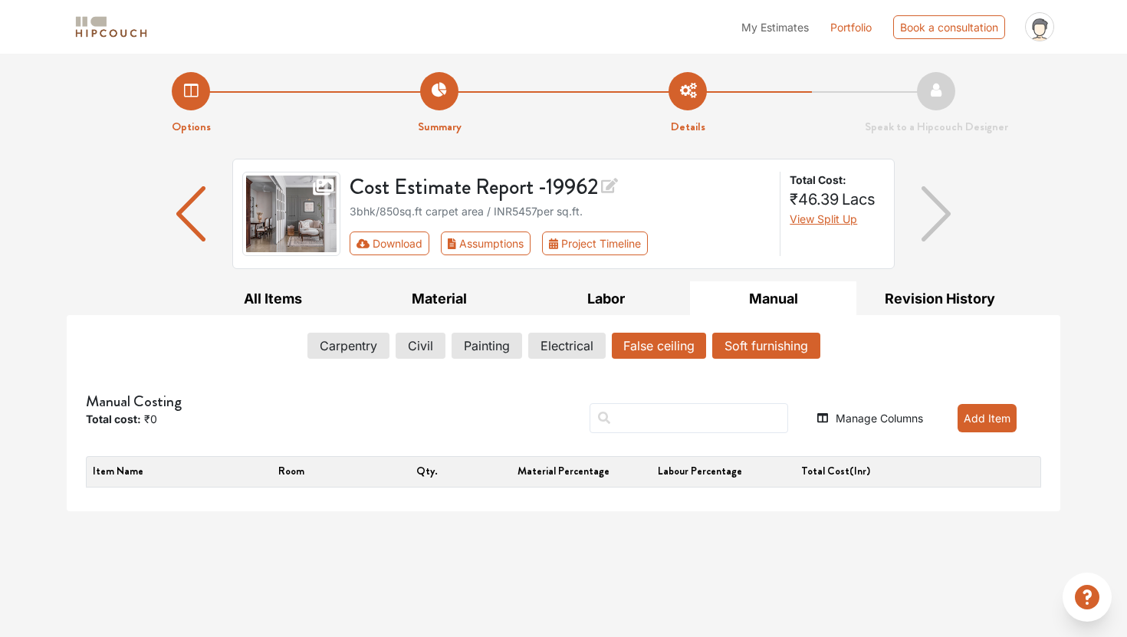
click at [636, 346] on button "False ceiling" at bounding box center [659, 346] width 94 height 26
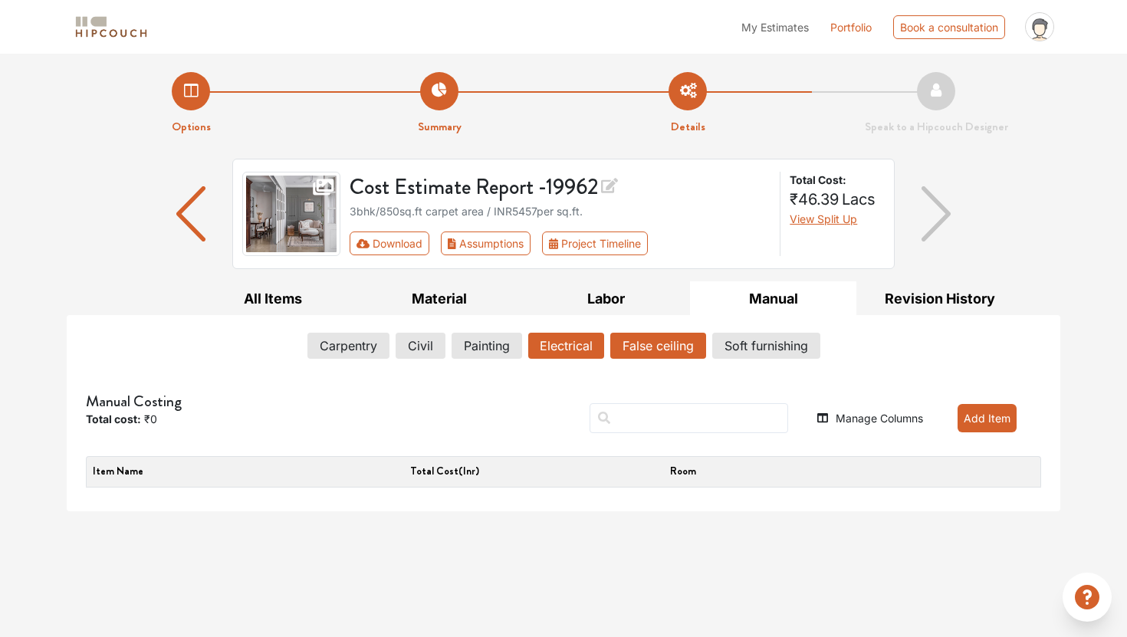
click at [574, 352] on button "Electrical" at bounding box center [566, 346] width 76 height 26
click at [643, 352] on button "False ceiling" at bounding box center [659, 346] width 94 height 26
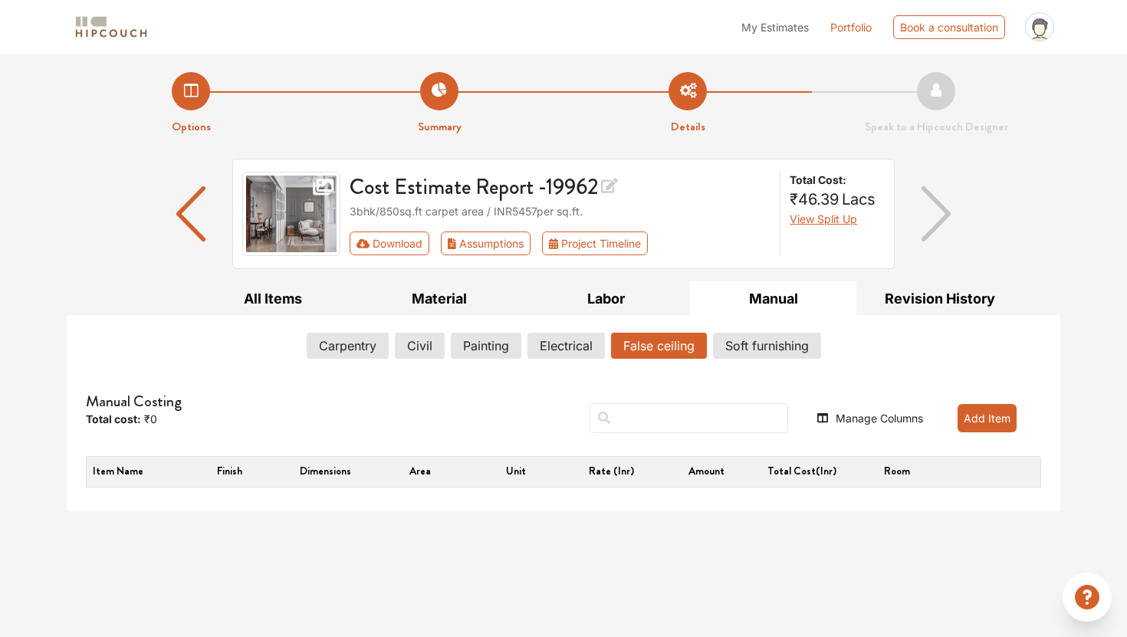
click at [998, 422] on button "Add Item" at bounding box center [987, 418] width 59 height 28
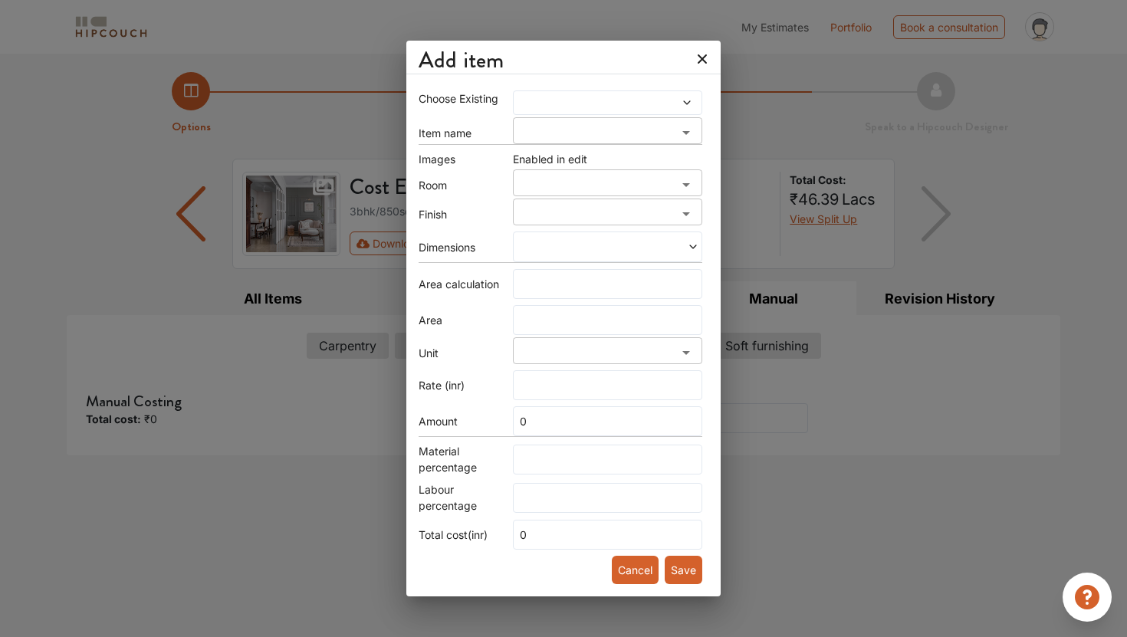
click at [662, 103] on div at bounding box center [607, 102] width 189 height 25
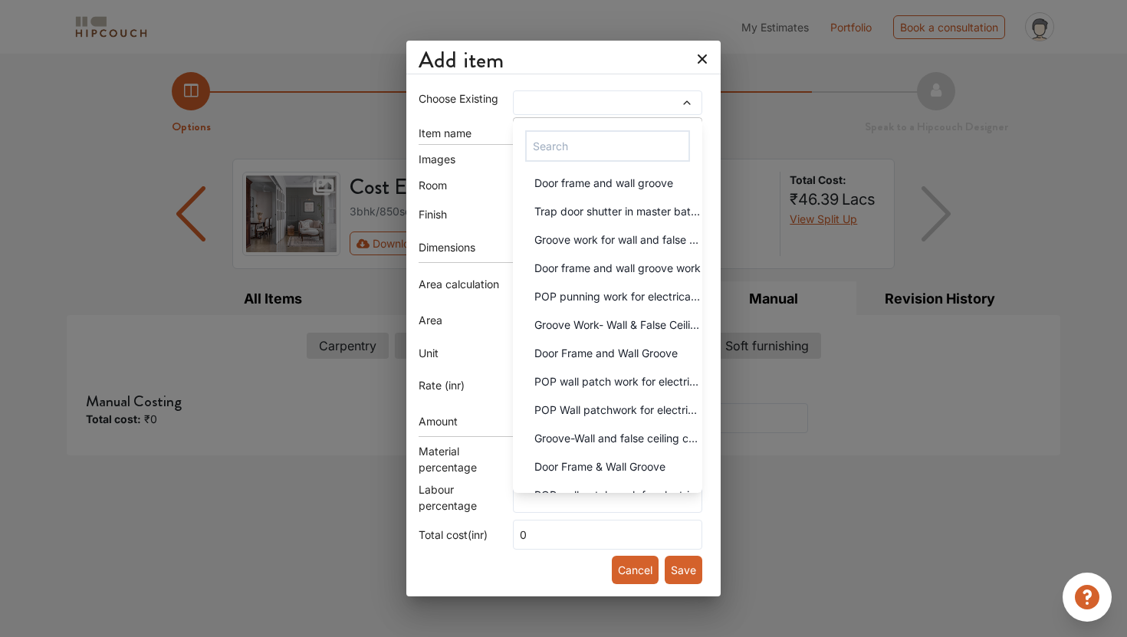
scroll to position [368, 0]
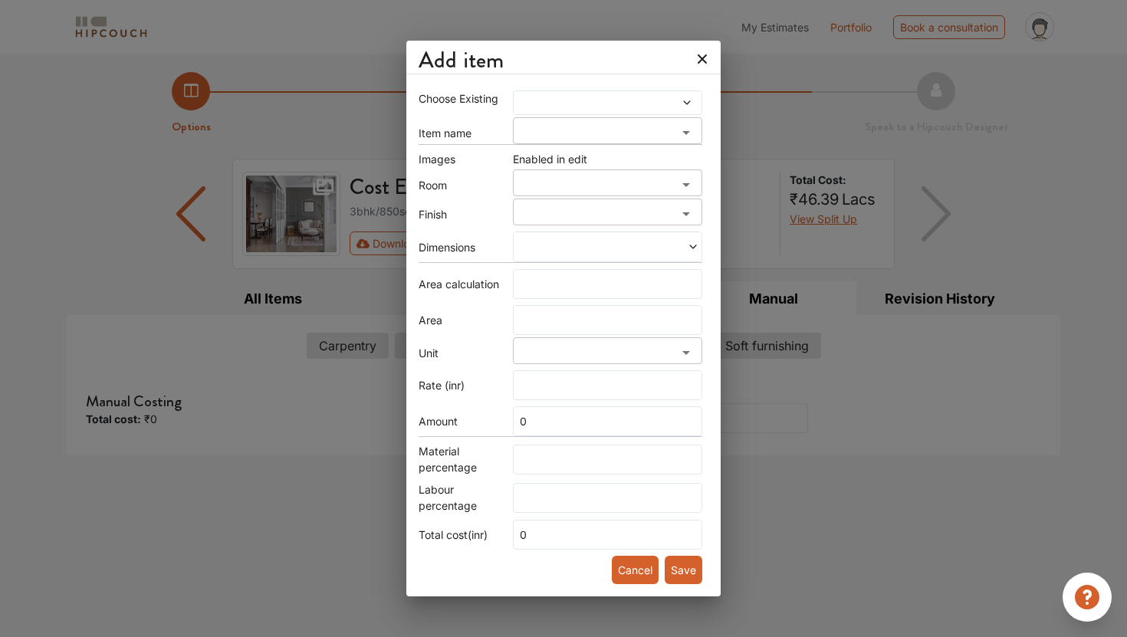
click at [649, 127] on div "​" at bounding box center [607, 132] width 189 height 23
click at [698, 54] on icon at bounding box center [702, 58] width 9 height 9
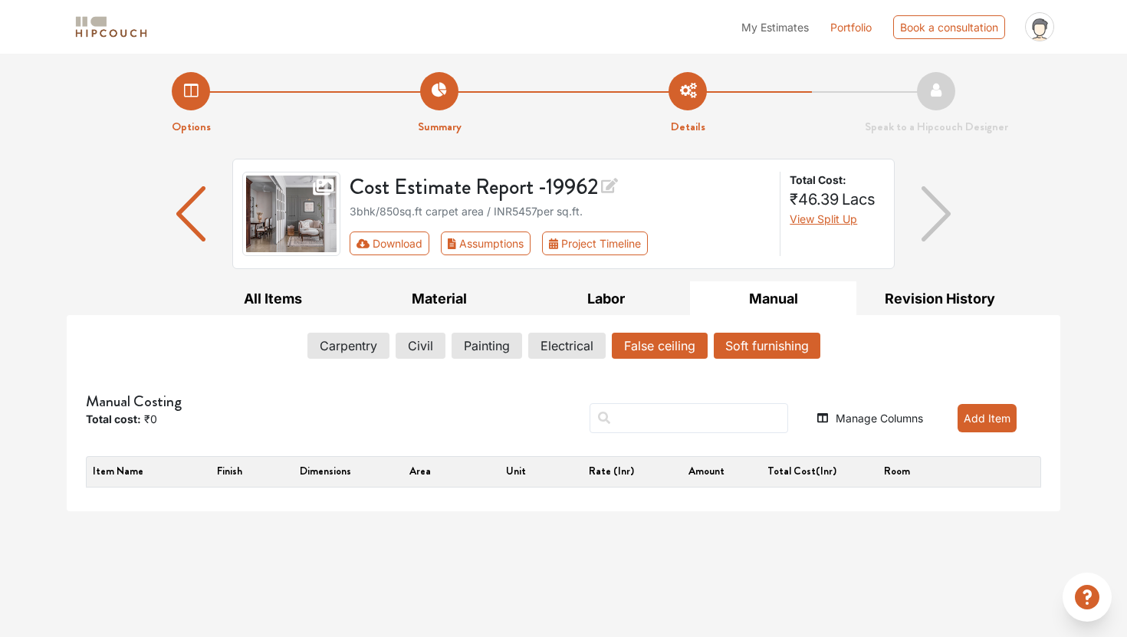
click at [740, 342] on button "Soft furnishing" at bounding box center [767, 346] width 107 height 26
click at [662, 353] on button "False ceiling" at bounding box center [659, 346] width 94 height 26
click at [376, 356] on button "Carpentry" at bounding box center [347, 346] width 81 height 26
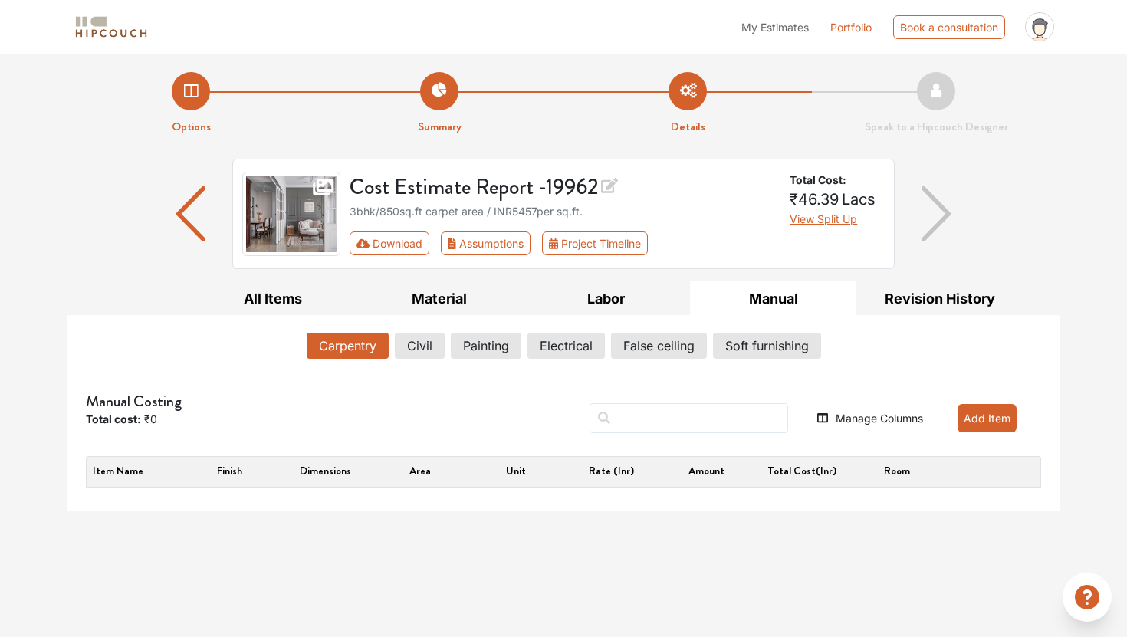
click at [904, 416] on button "Manage Columns" at bounding box center [870, 418] width 106 height 16
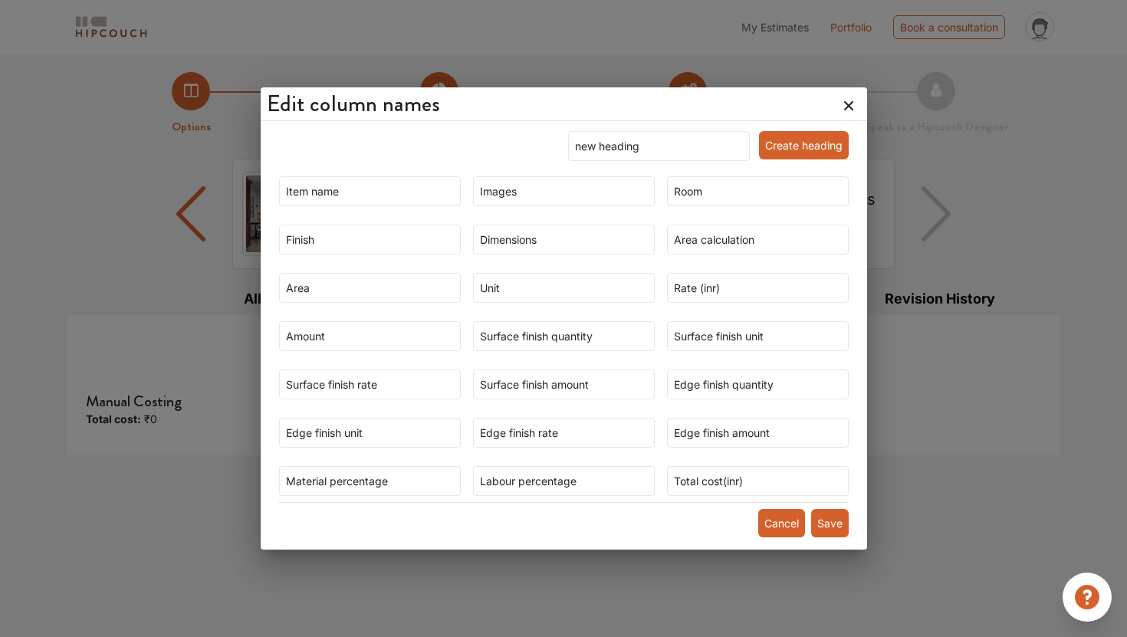
click at [837, 100] on icon at bounding box center [849, 106] width 25 height 25
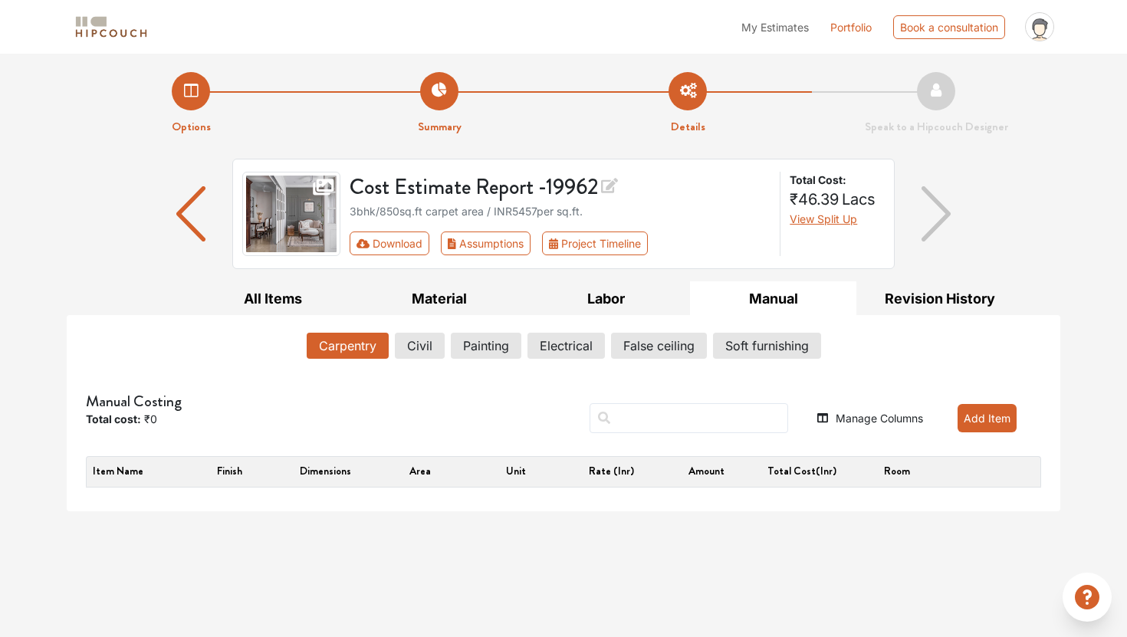
click at [975, 431] on button "Add Item" at bounding box center [987, 418] width 59 height 28
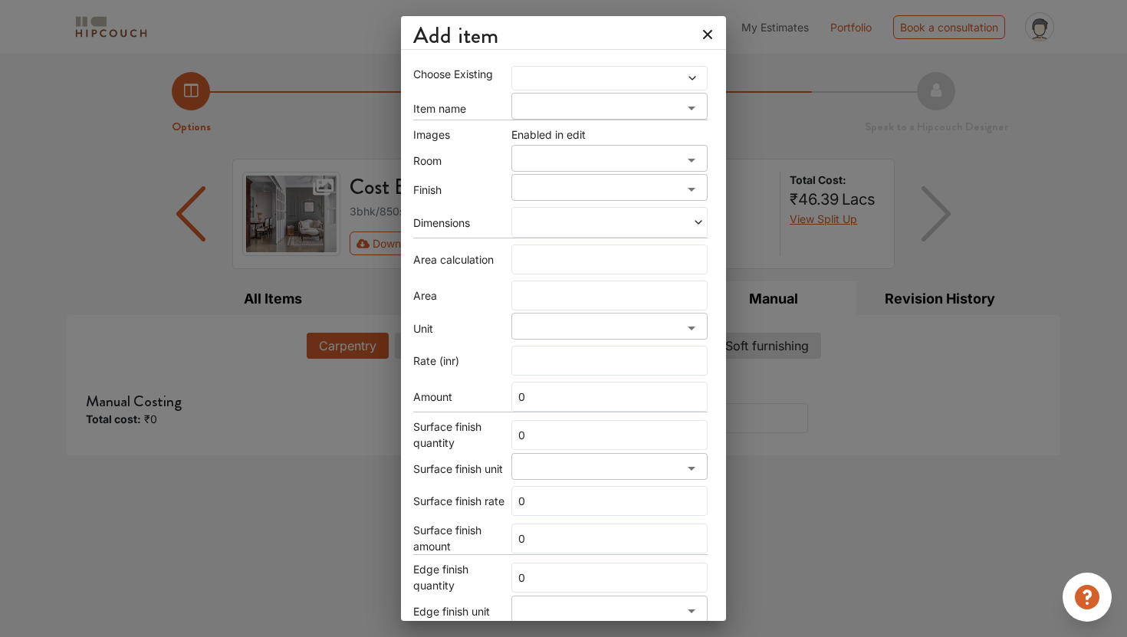
click at [652, 81] on span at bounding box center [674, 78] width 45 height 11
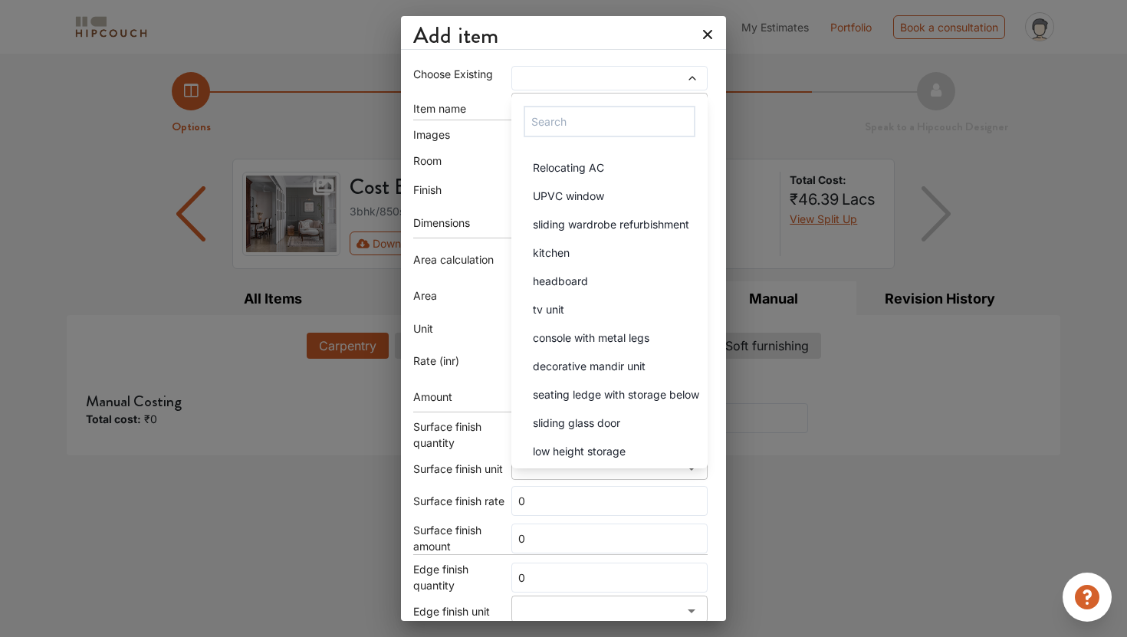
scroll to position [248, 0]
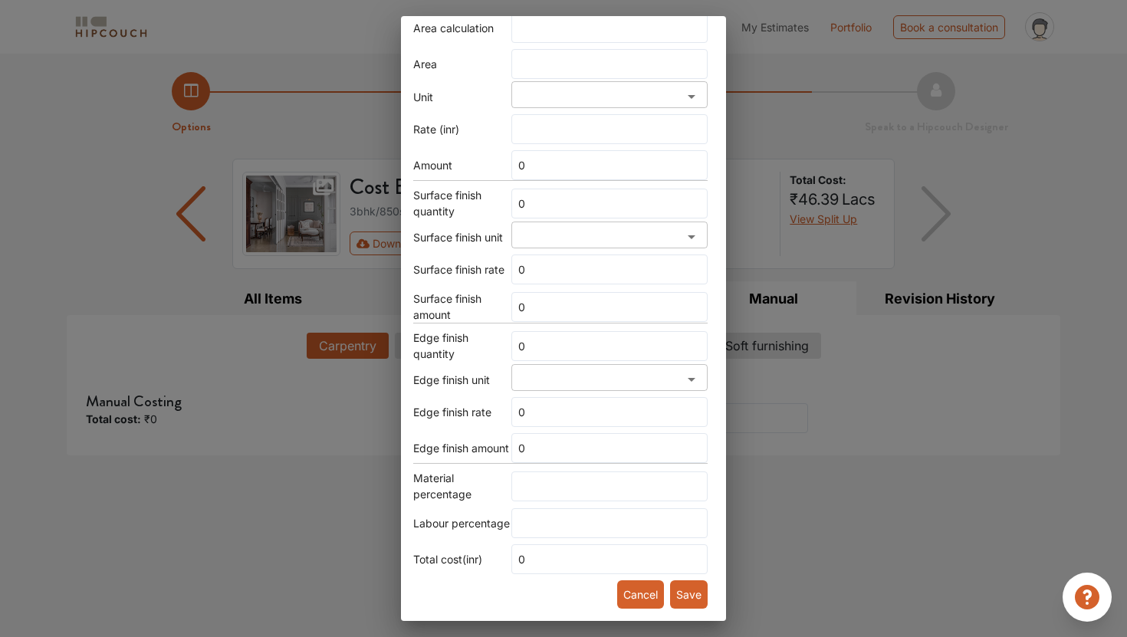
click at [810, 104] on div "Add item Choose Existing Item name ​ Images Enabled in edit Room ​ Finish ​ Dim…" at bounding box center [563, 318] width 1127 height 637
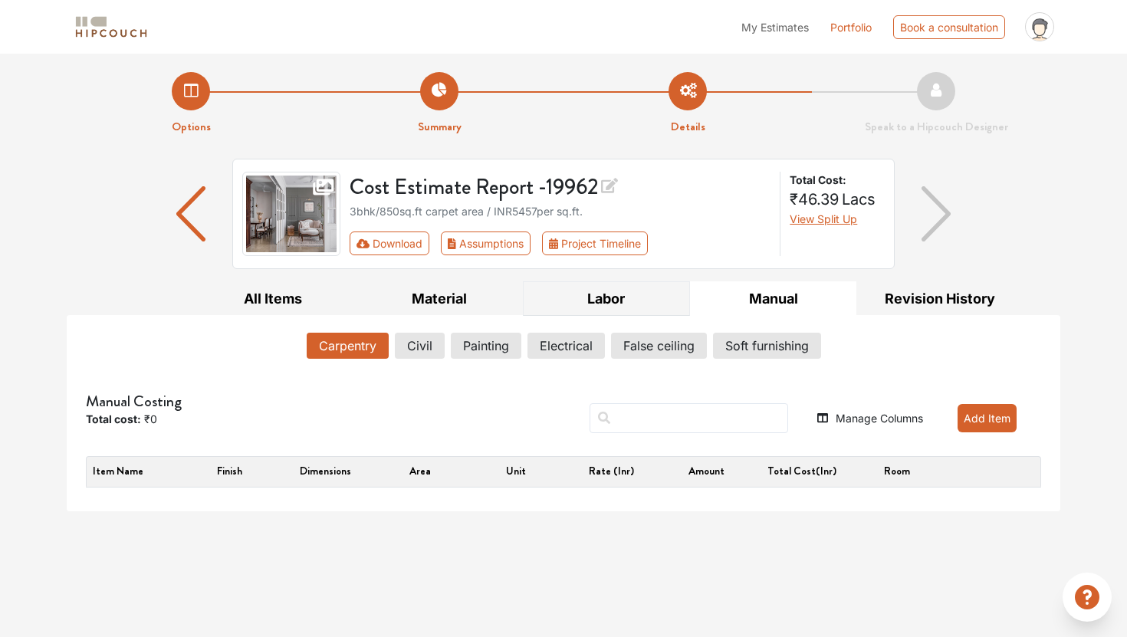
click at [587, 297] on button "Labor" at bounding box center [606, 298] width 167 height 35
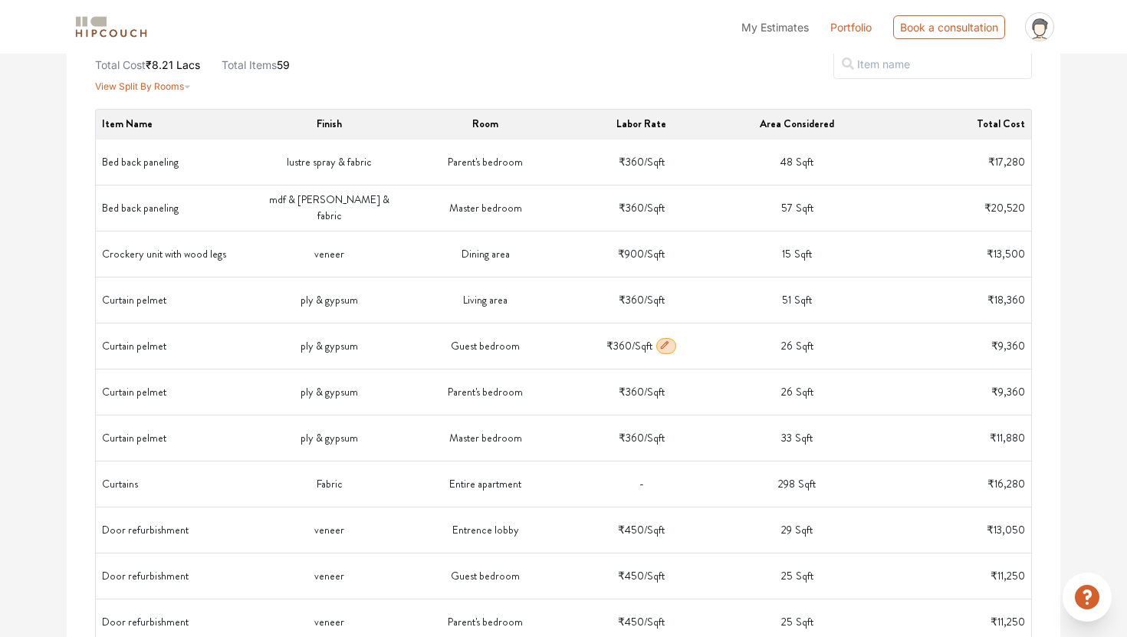
scroll to position [0, 0]
